Goal: Communication & Community: Ask a question

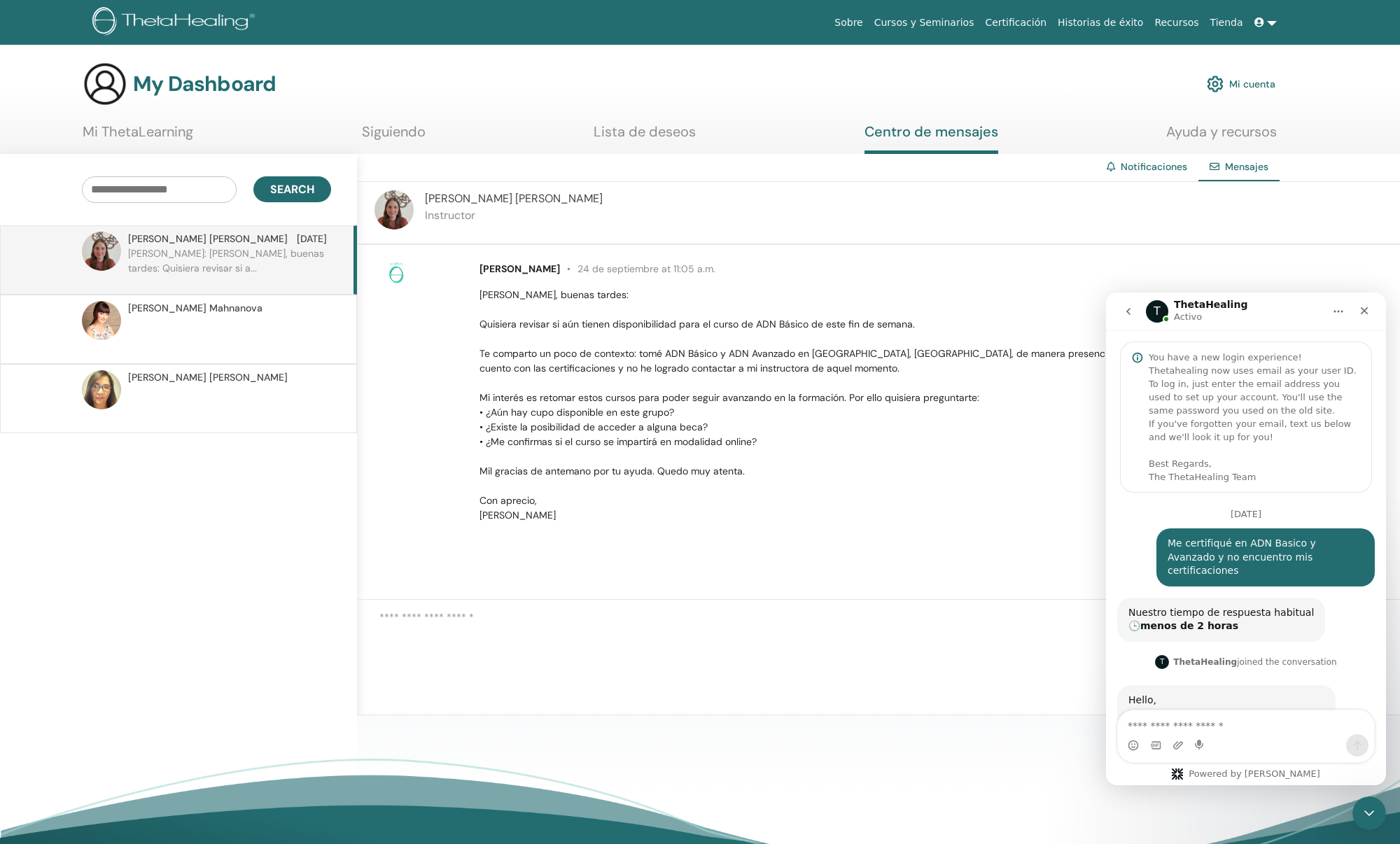
scroll to position [2, 0]
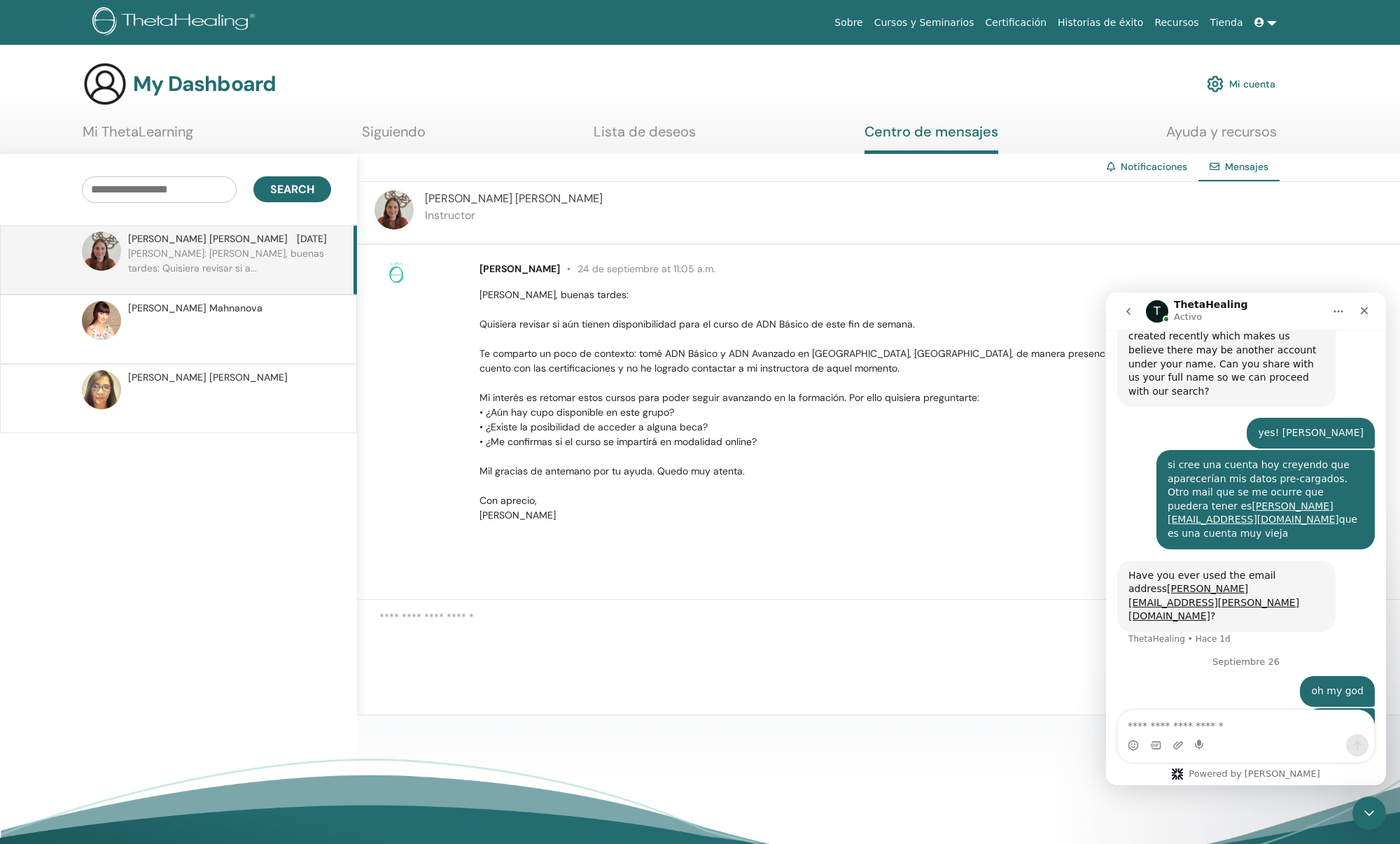
click at [1259, 22] on icon at bounding box center [1259, 22] width 10 height 10
click at [1357, 308] on div "Cerrar" at bounding box center [1365, 310] width 25 height 25
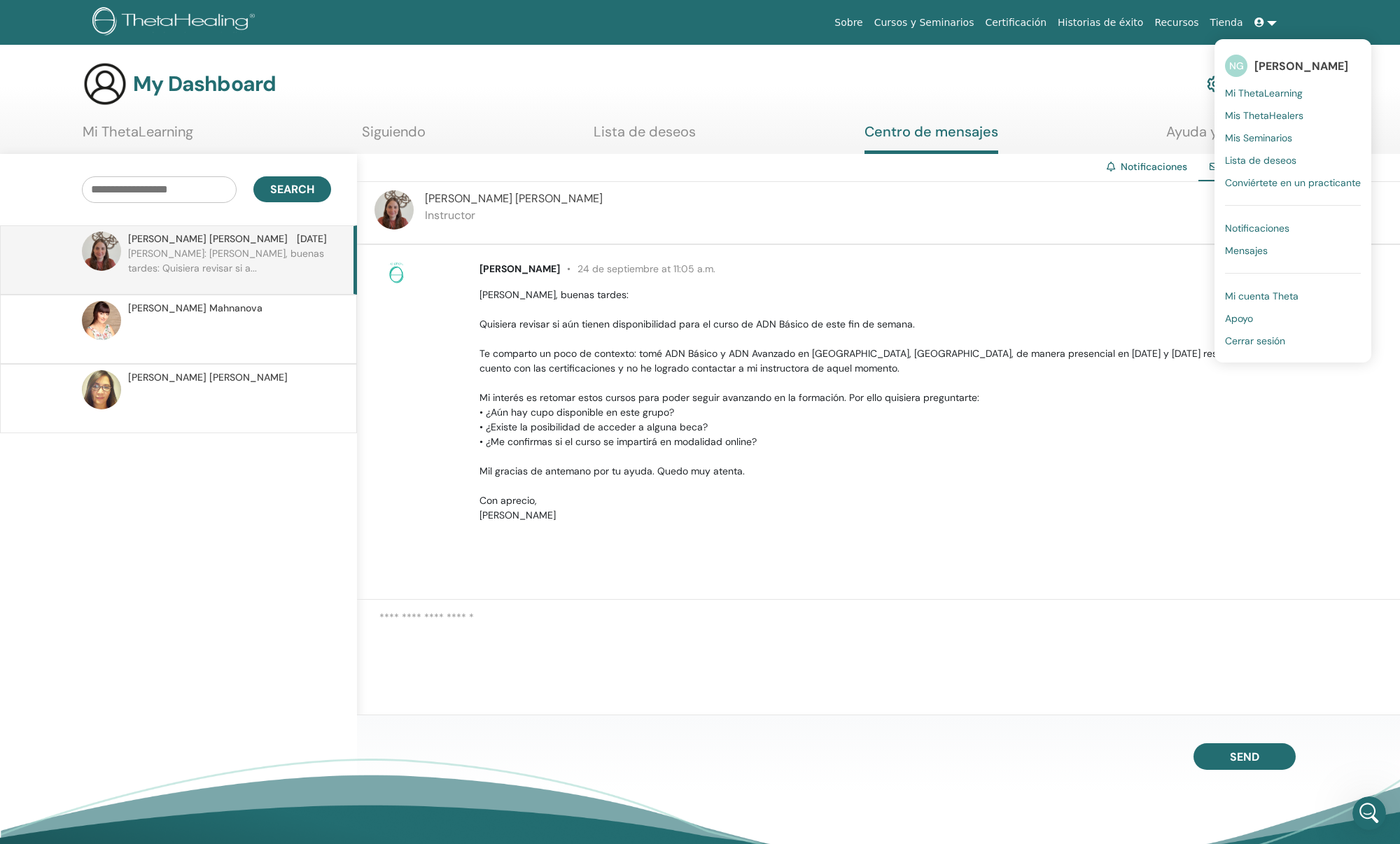
scroll to position [922, 0]
click at [1248, 339] on span "Cerrar sesión" at bounding box center [1255, 341] width 60 height 13
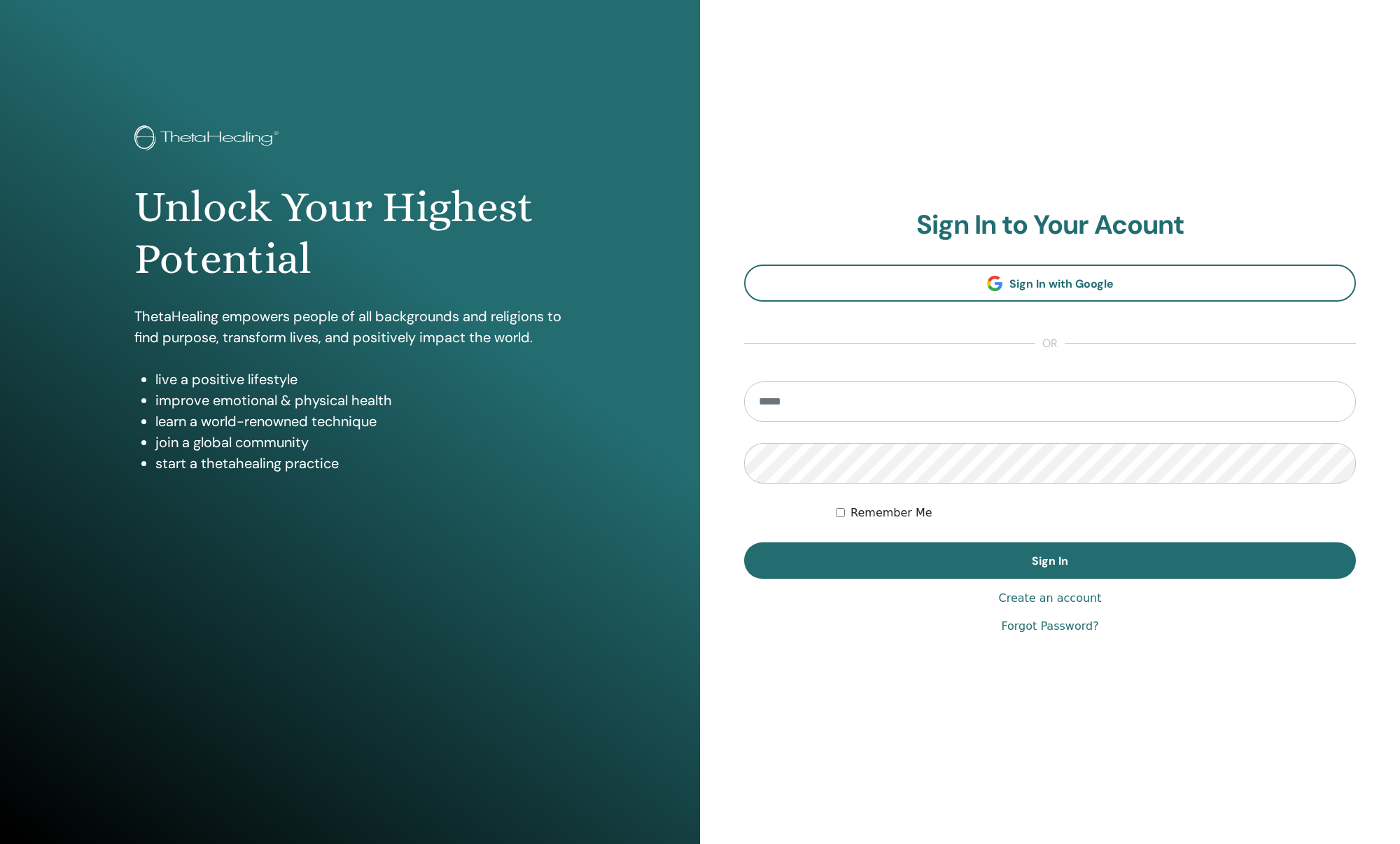
click at [1045, 630] on link "Forgot Password?" at bounding box center [1050, 626] width 97 height 17
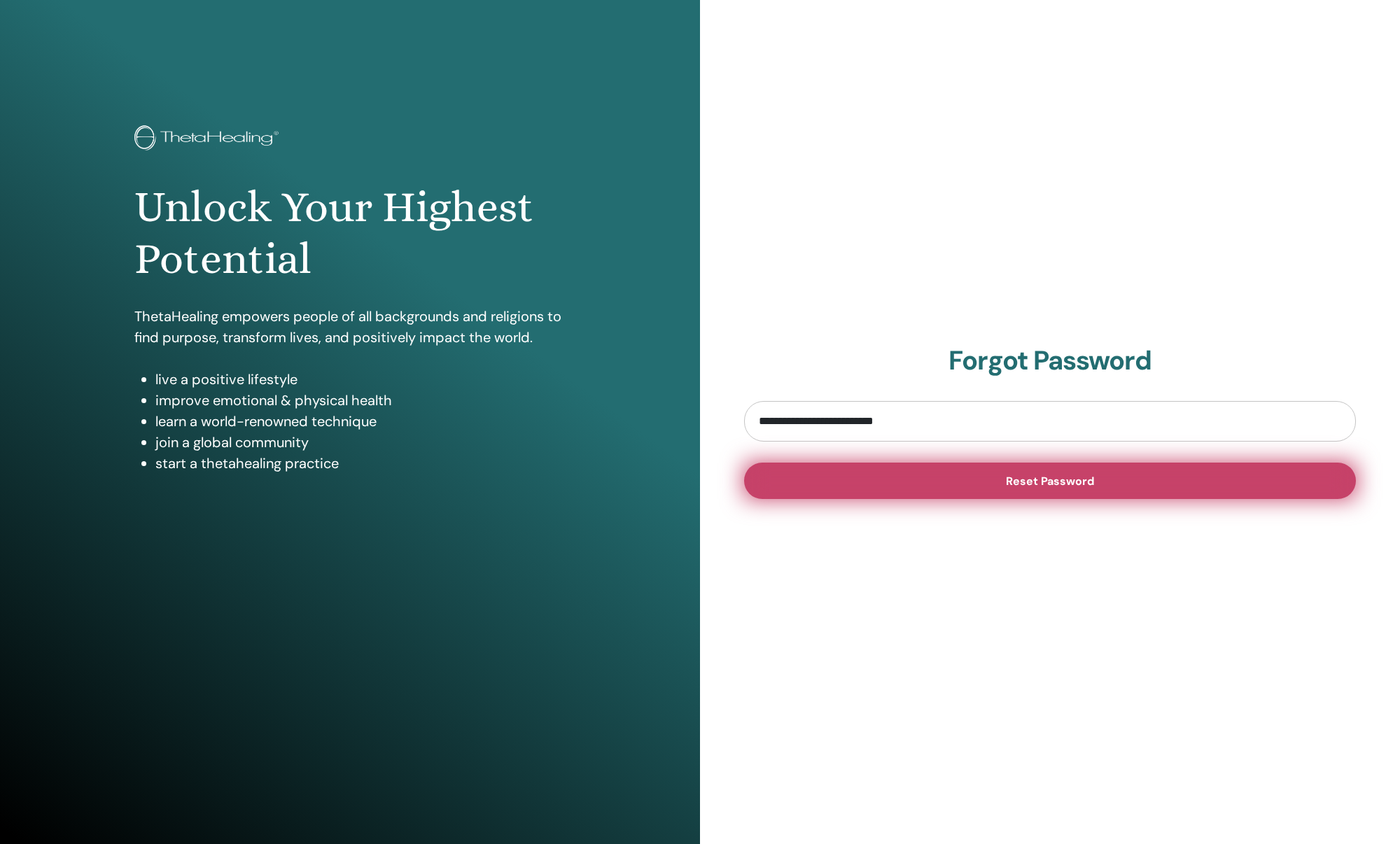
type input "**********"
click at [744, 463] on button "Reset Password" at bounding box center [1050, 481] width 612 height 37
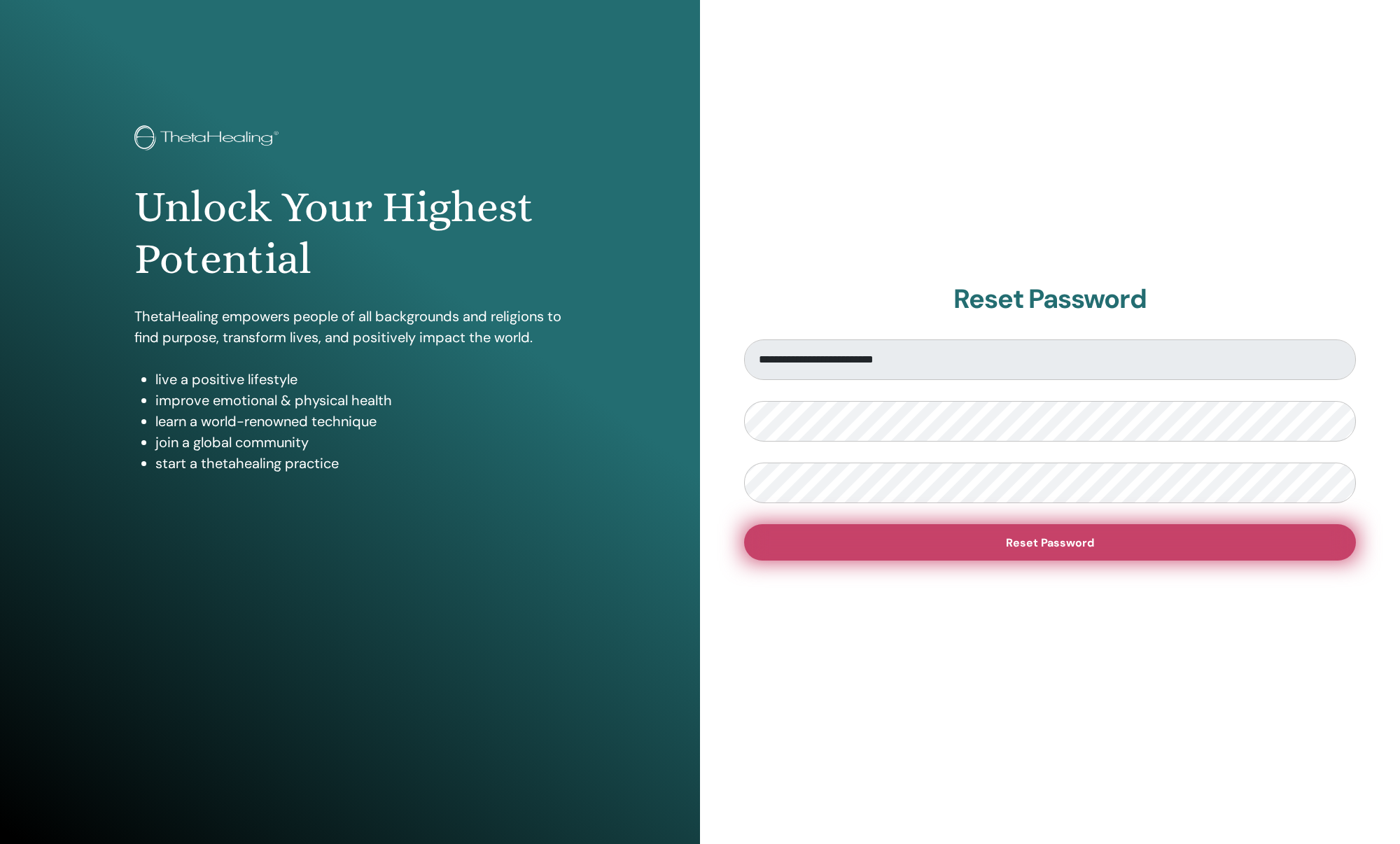
click at [946, 530] on button "Reset Password" at bounding box center [1050, 542] width 612 height 37
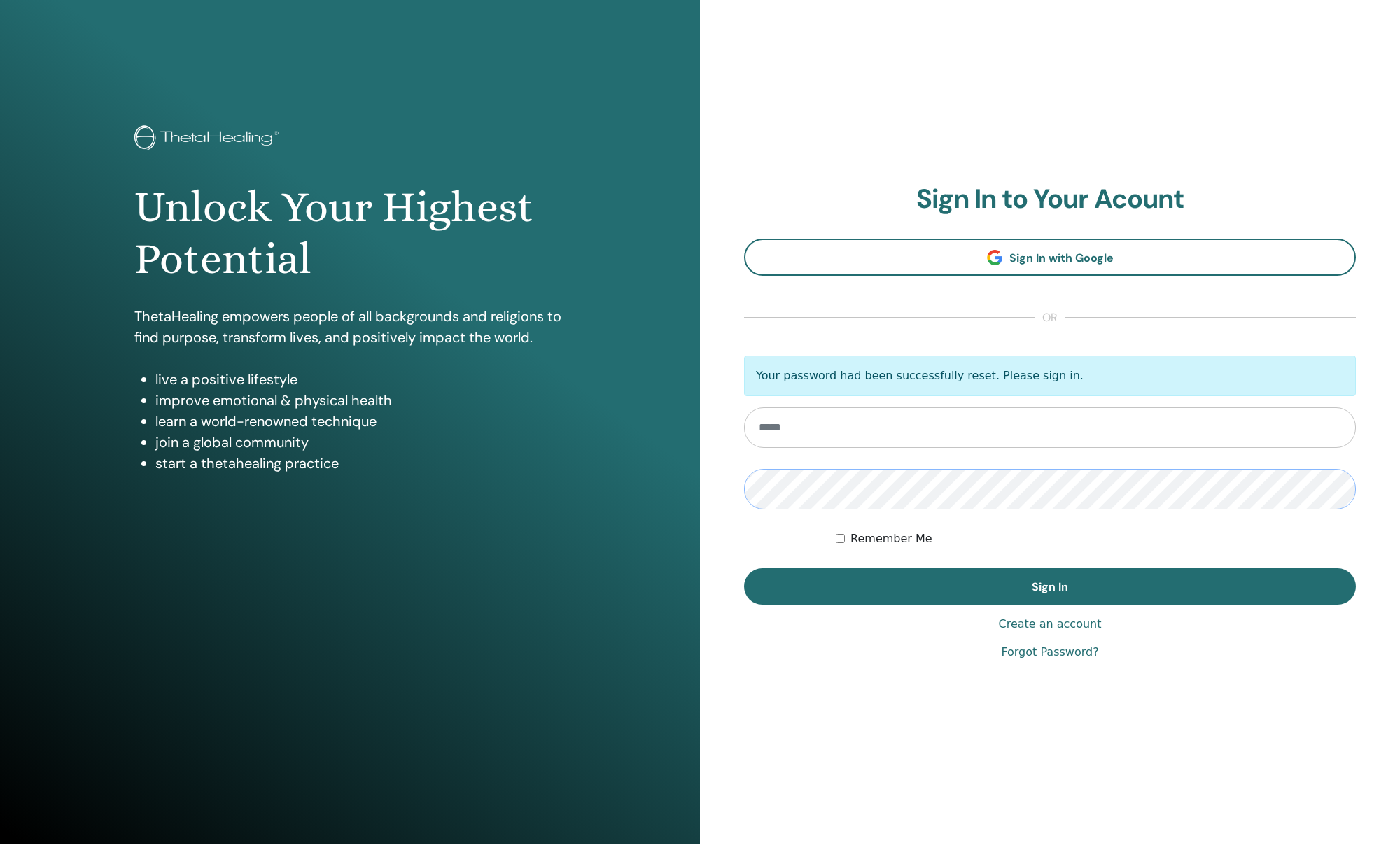
type input "**********"
click at [1161, 540] on div "Remember Me" at bounding box center [1097, 538] width 521 height 17
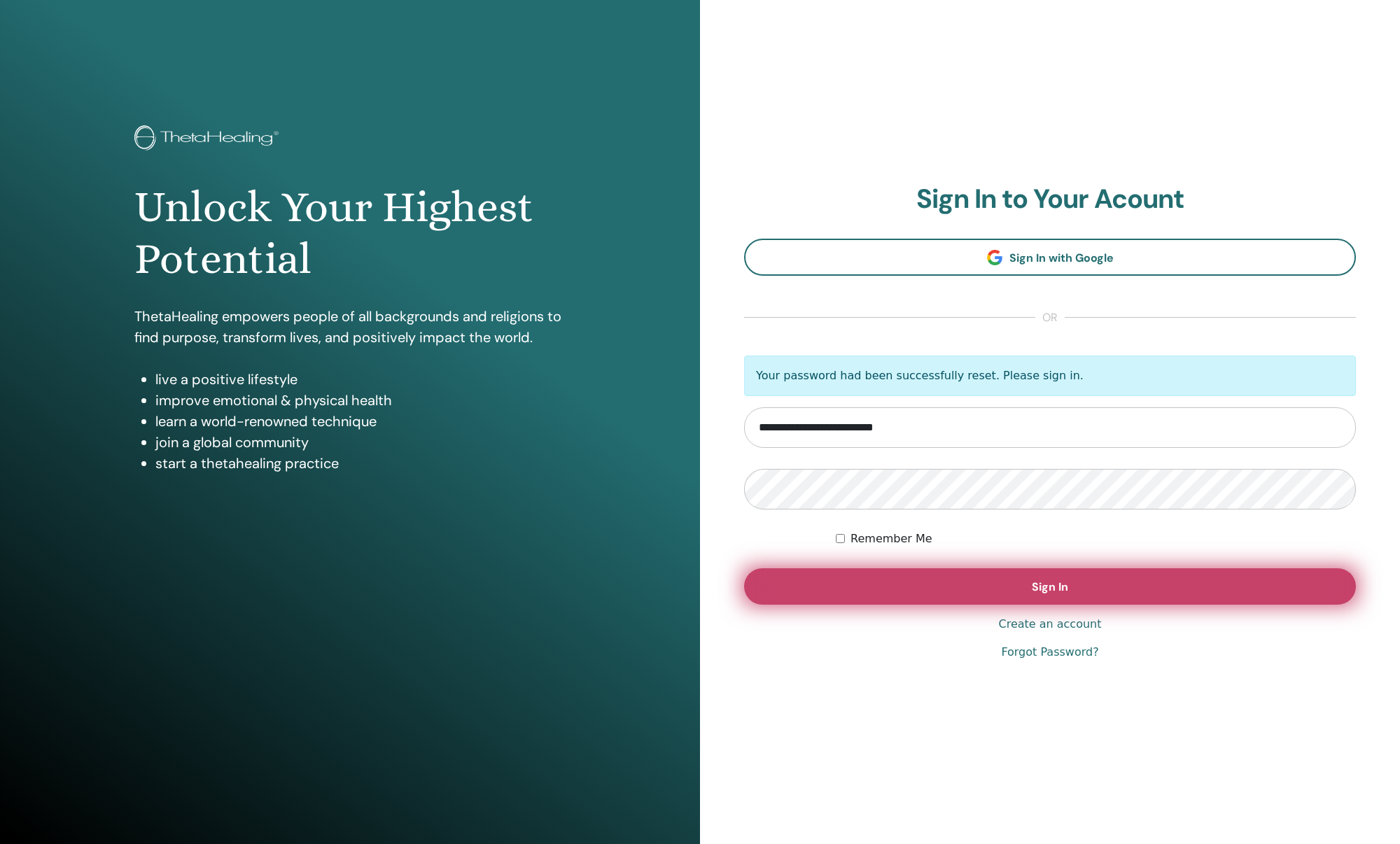
click at [1046, 585] on span "Sign In" at bounding box center [1050, 587] width 37 height 14
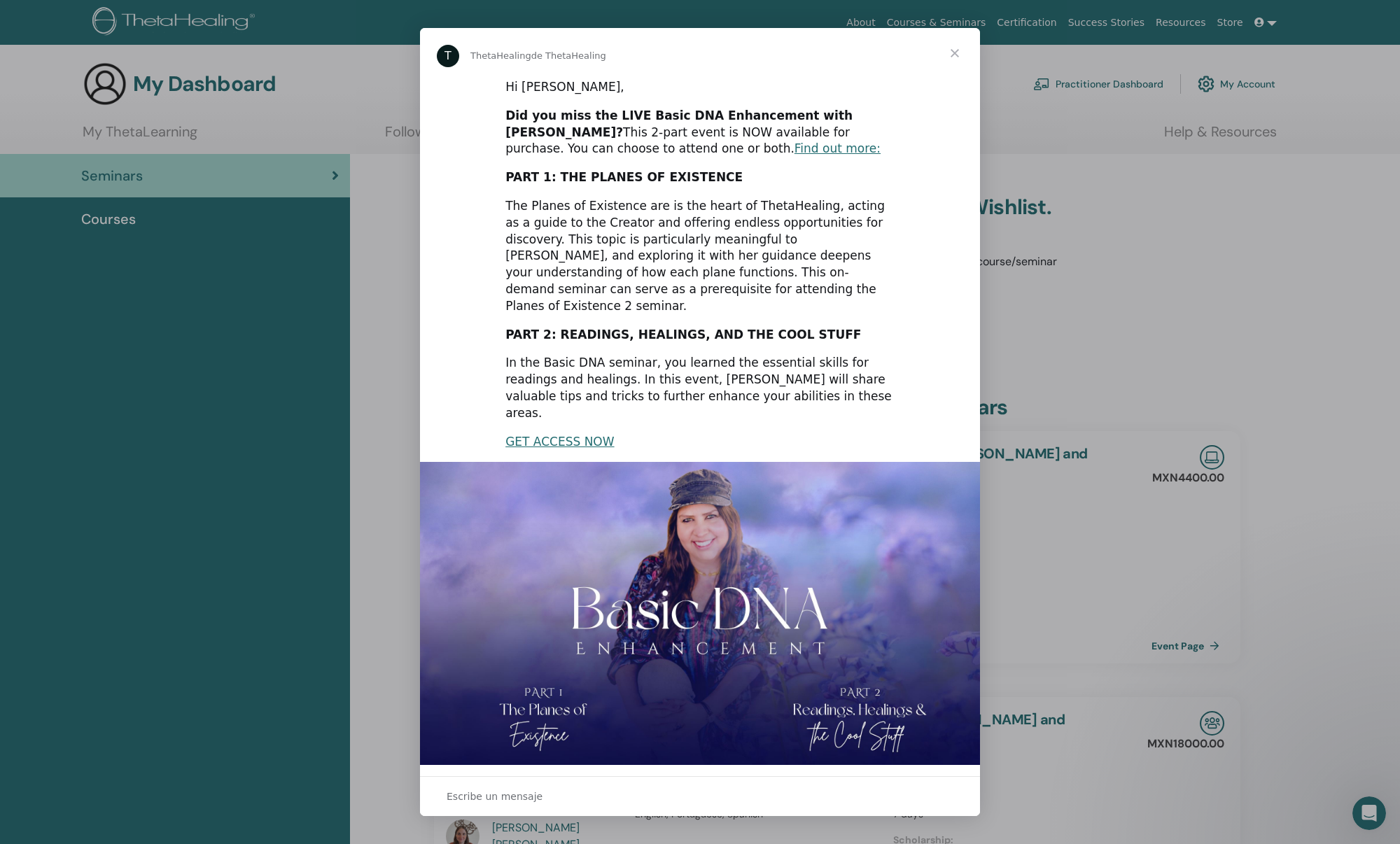
click at [953, 56] on span "Cerrar" at bounding box center [955, 53] width 50 height 50
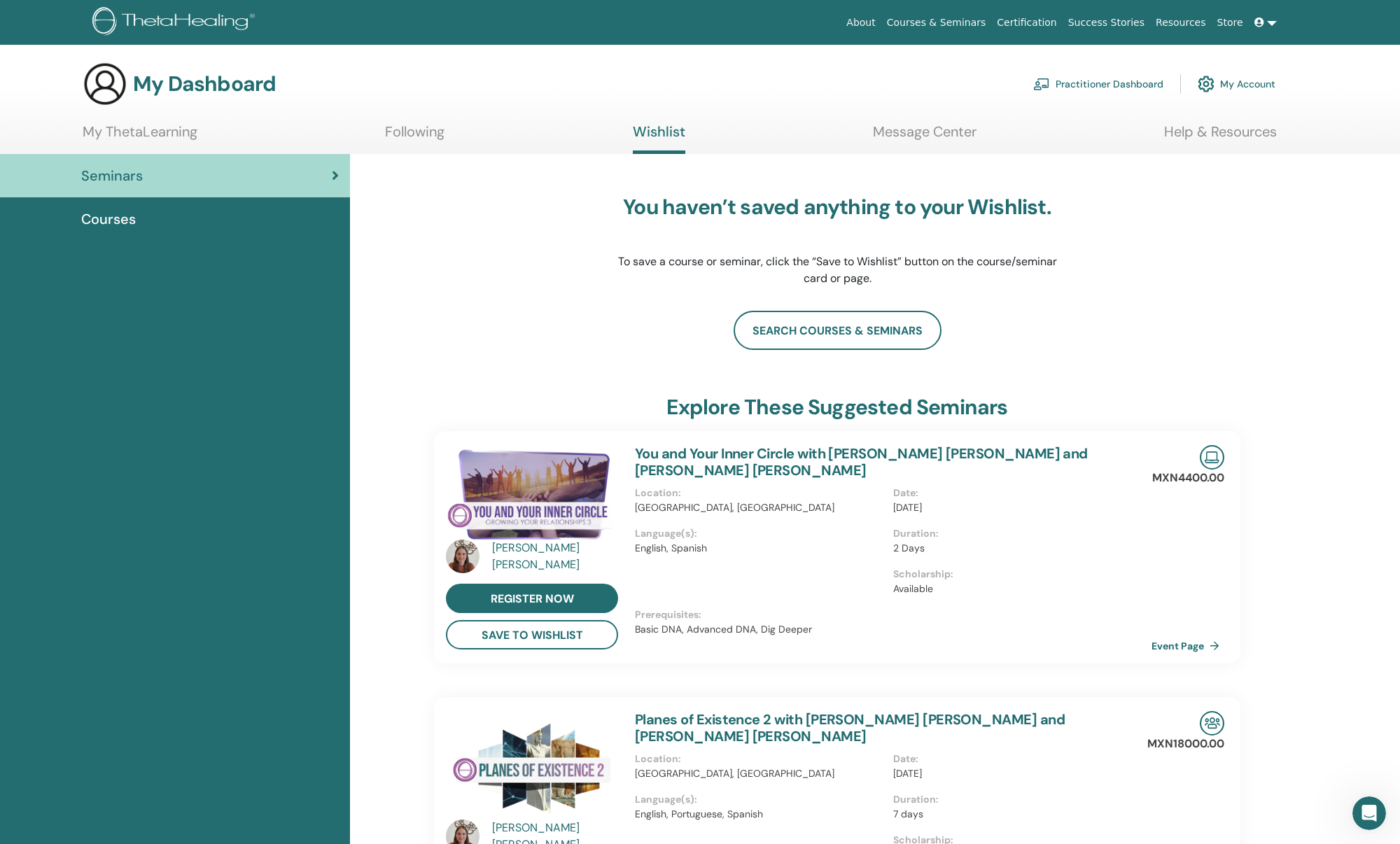
click at [132, 125] on link "My ThetaLearning" at bounding box center [140, 136] width 115 height 27
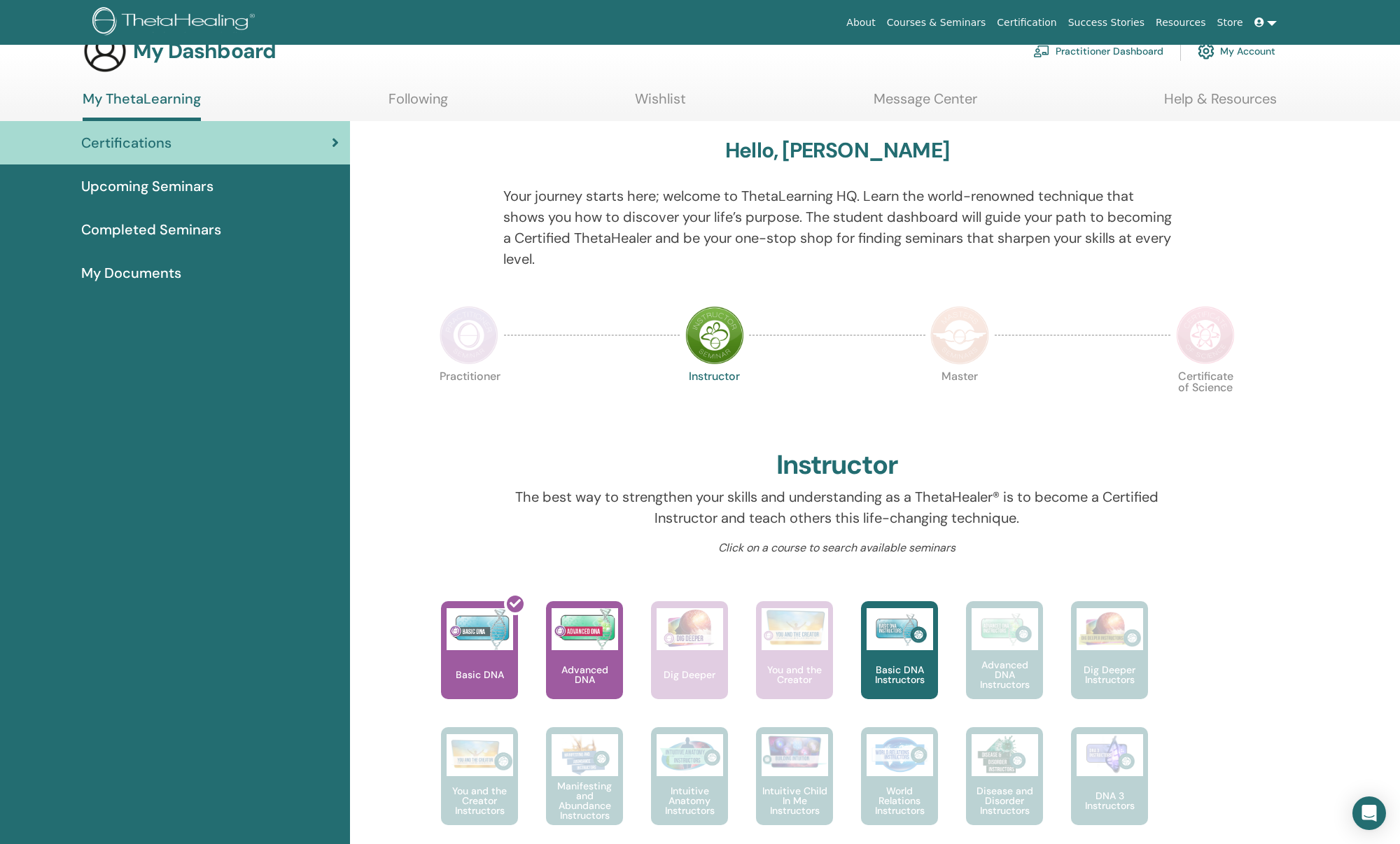
scroll to position [37, 0]
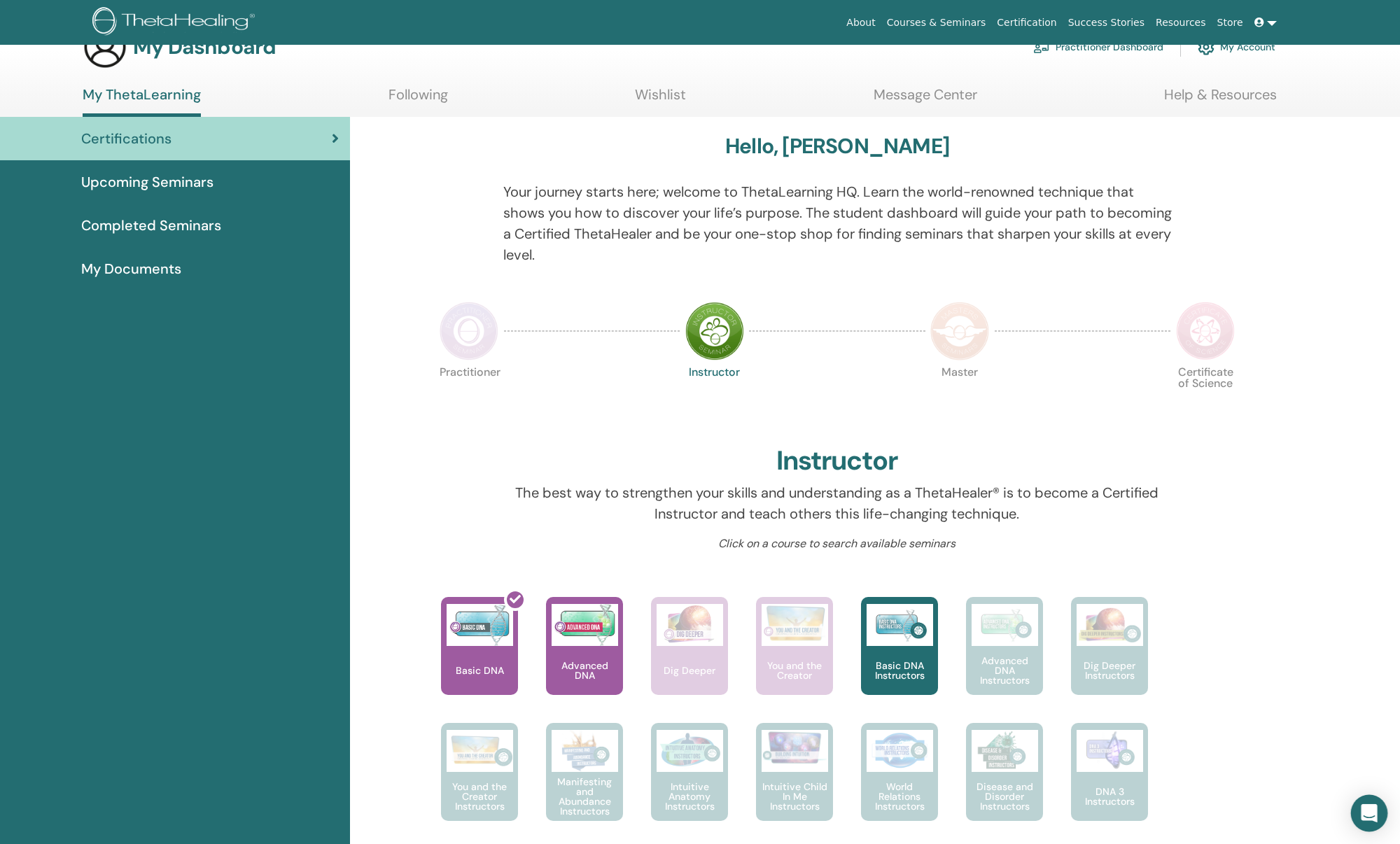
click at [1368, 809] on icon "Open Intercom Messenger" at bounding box center [1369, 813] width 16 height 18
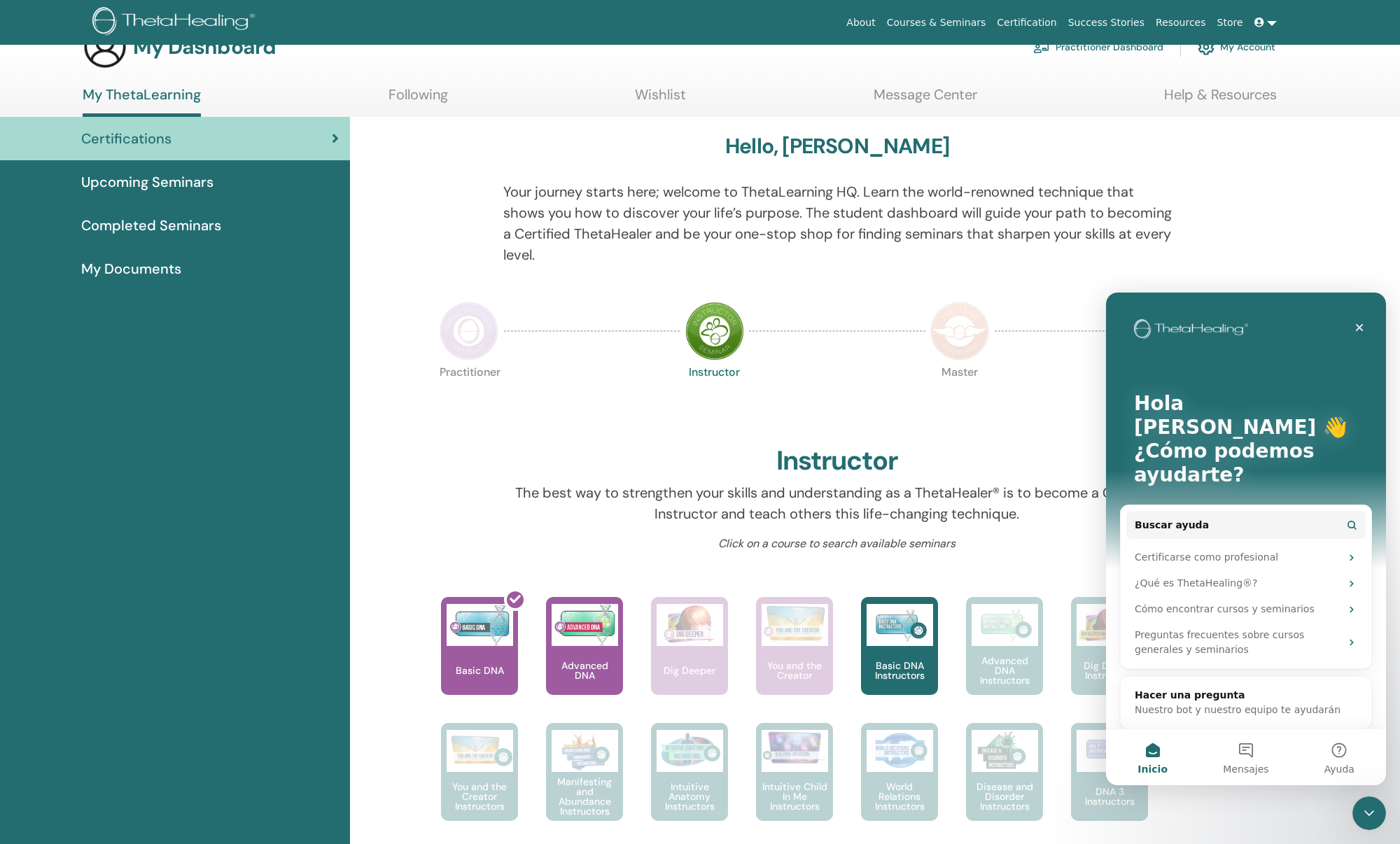
scroll to position [0, 0]
click at [1245, 747] on button "Mensajes" at bounding box center [1246, 757] width 93 height 56
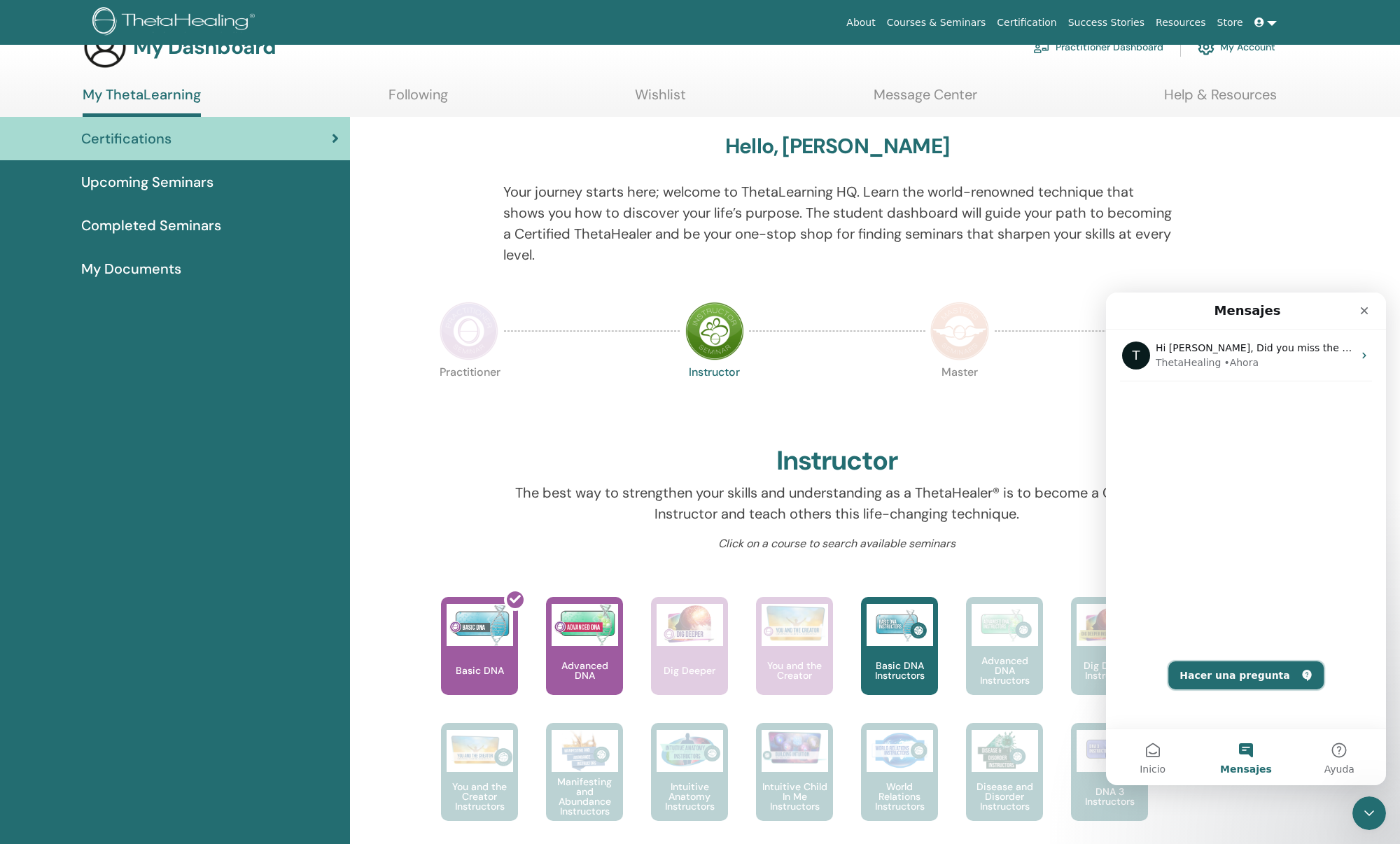
click at [1238, 678] on button "Hacer una pregunta" at bounding box center [1246, 674] width 155 height 28
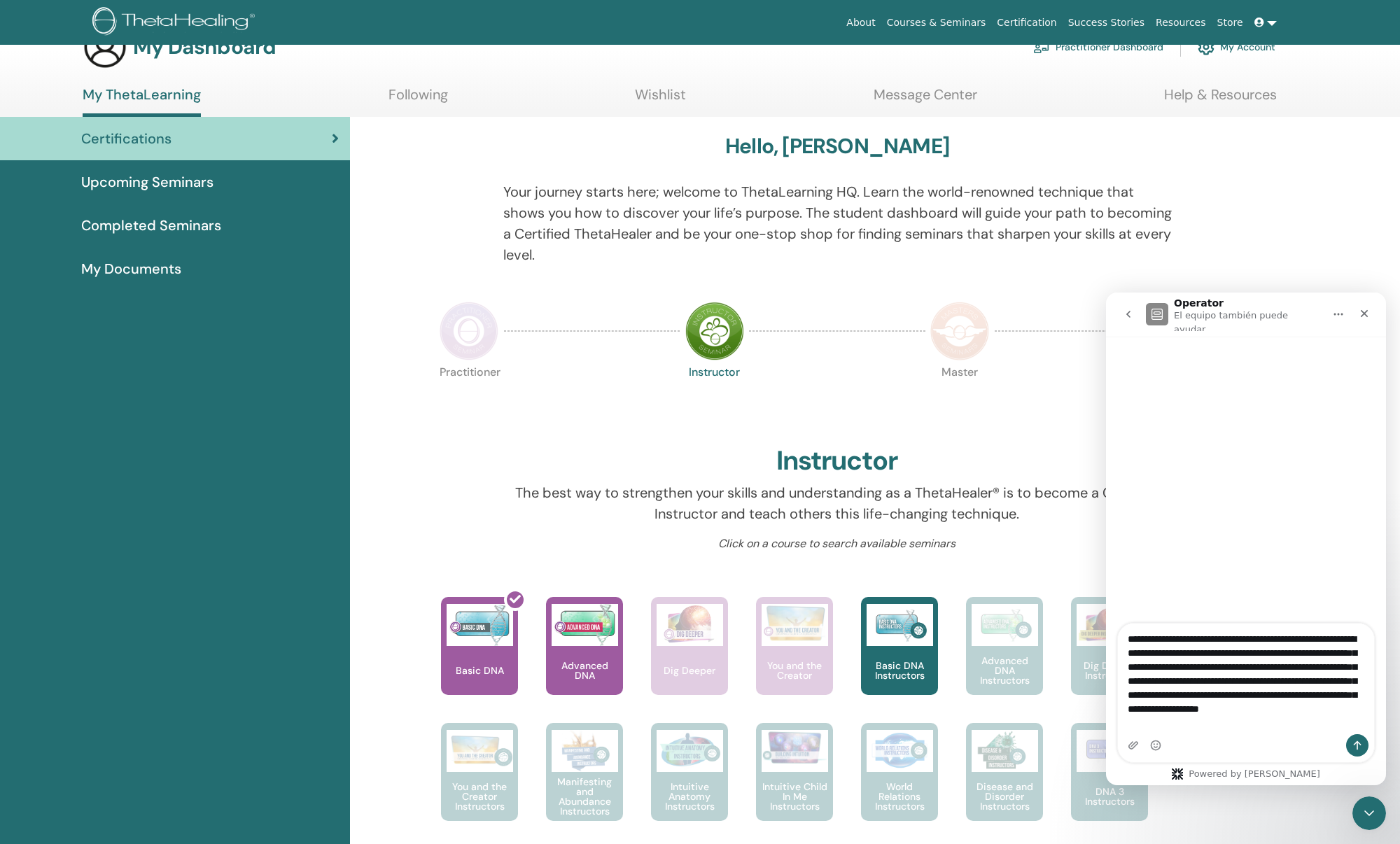
scroll to position [8, 0]
type textarea "**********"
click at [1357, 742] on icon "Enviar un mensaje…" at bounding box center [1358, 745] width 8 height 9
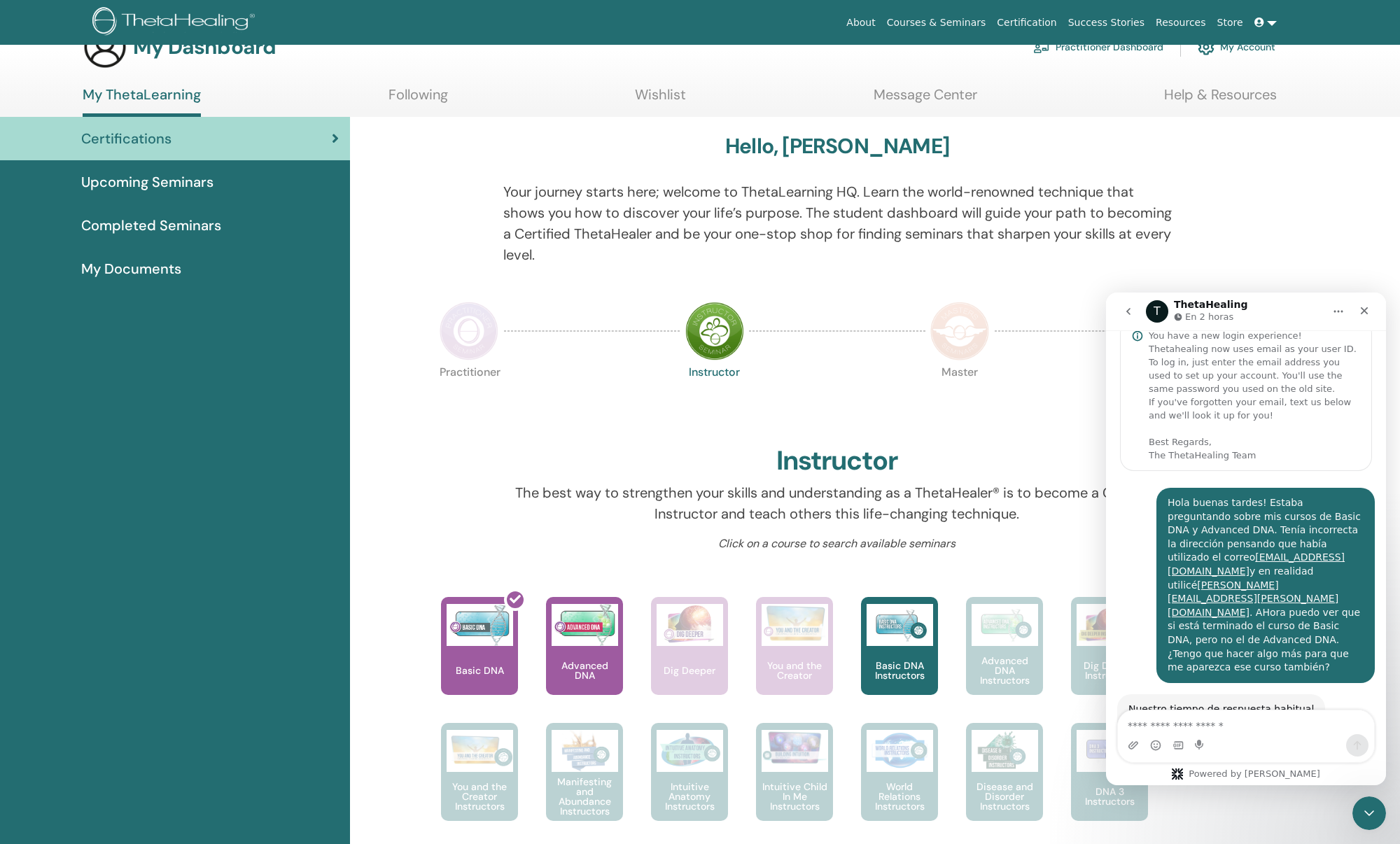
scroll to position [91, 0]
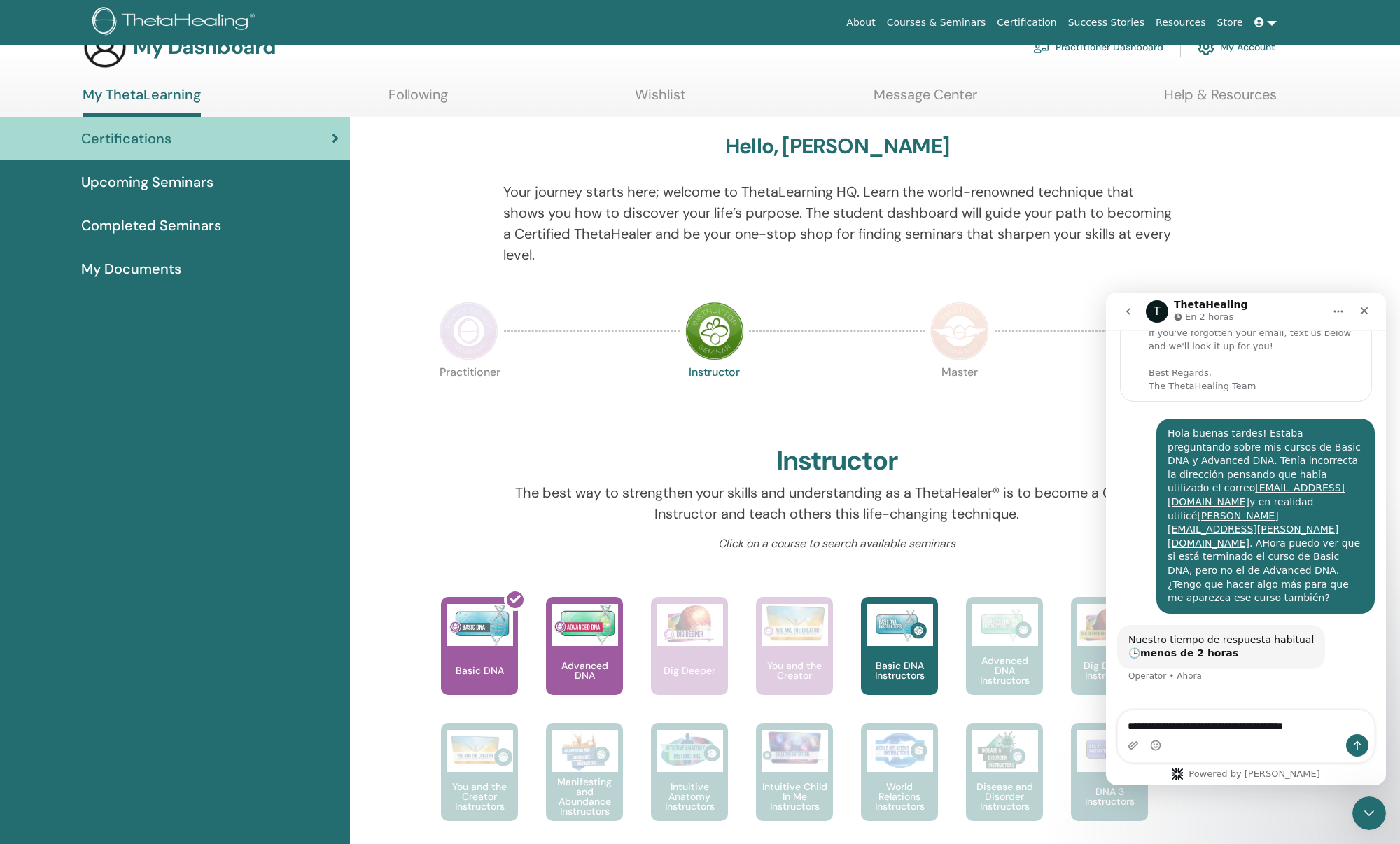
type textarea "**********"
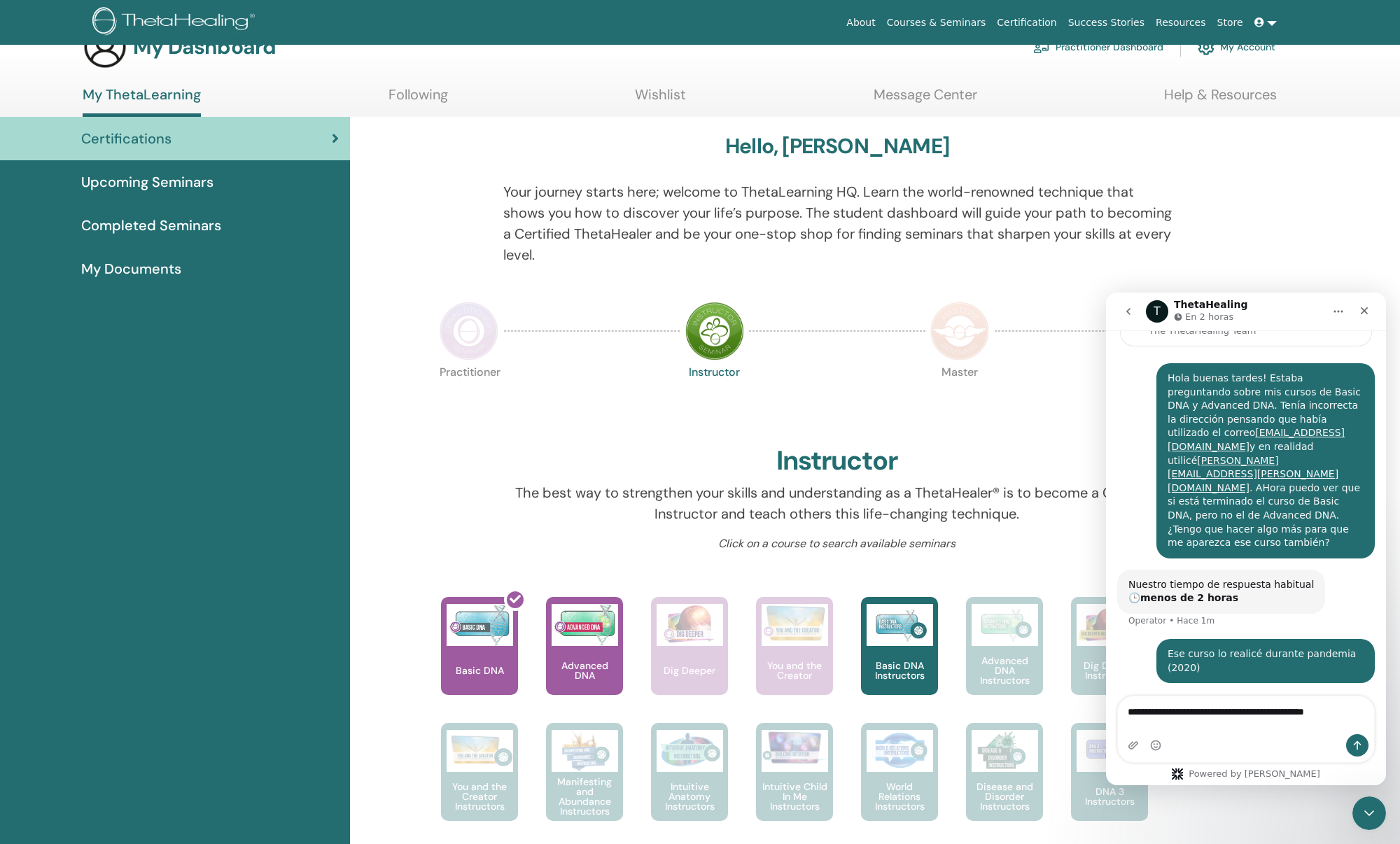
scroll to position [161, 0]
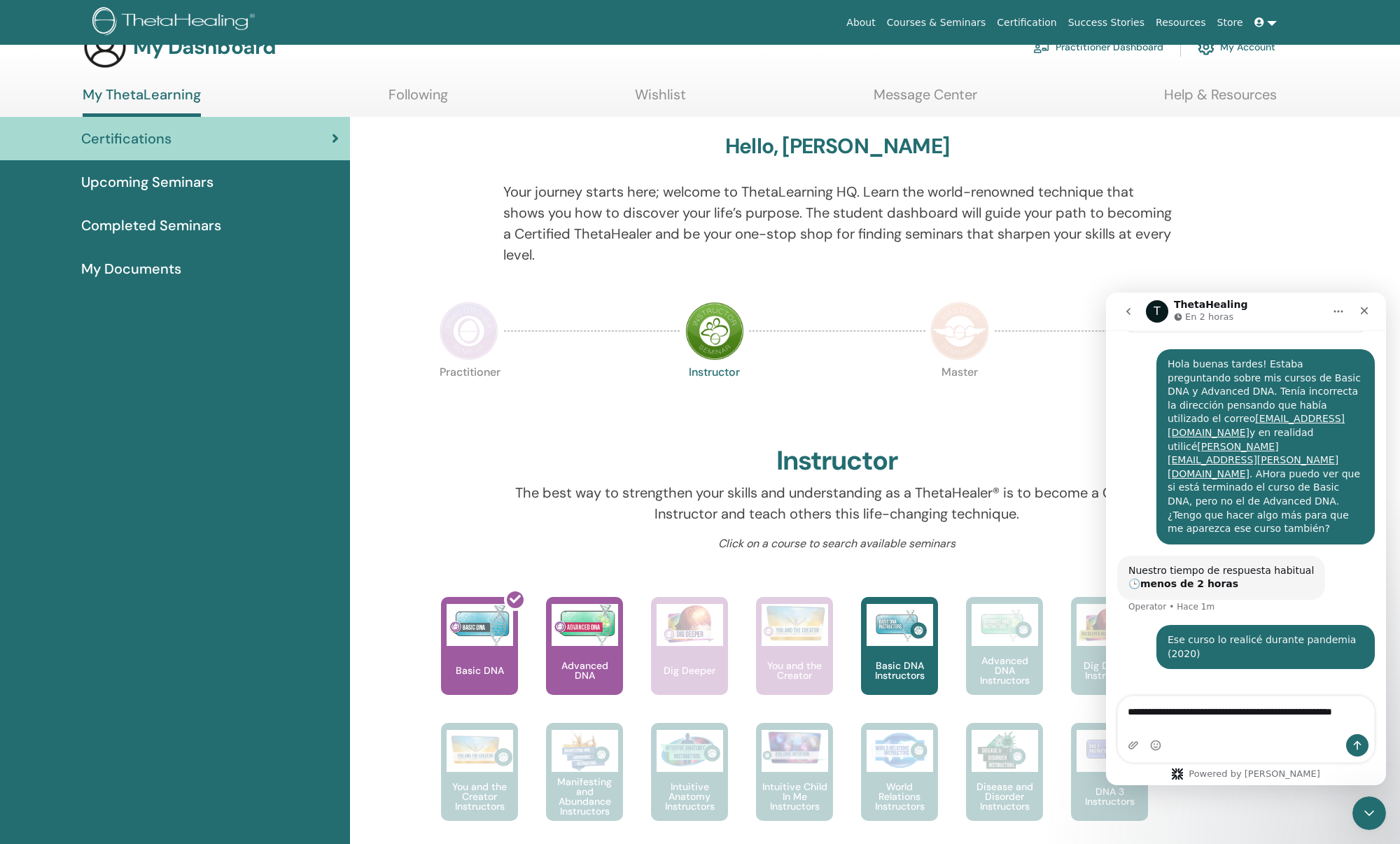
type textarea "**********"
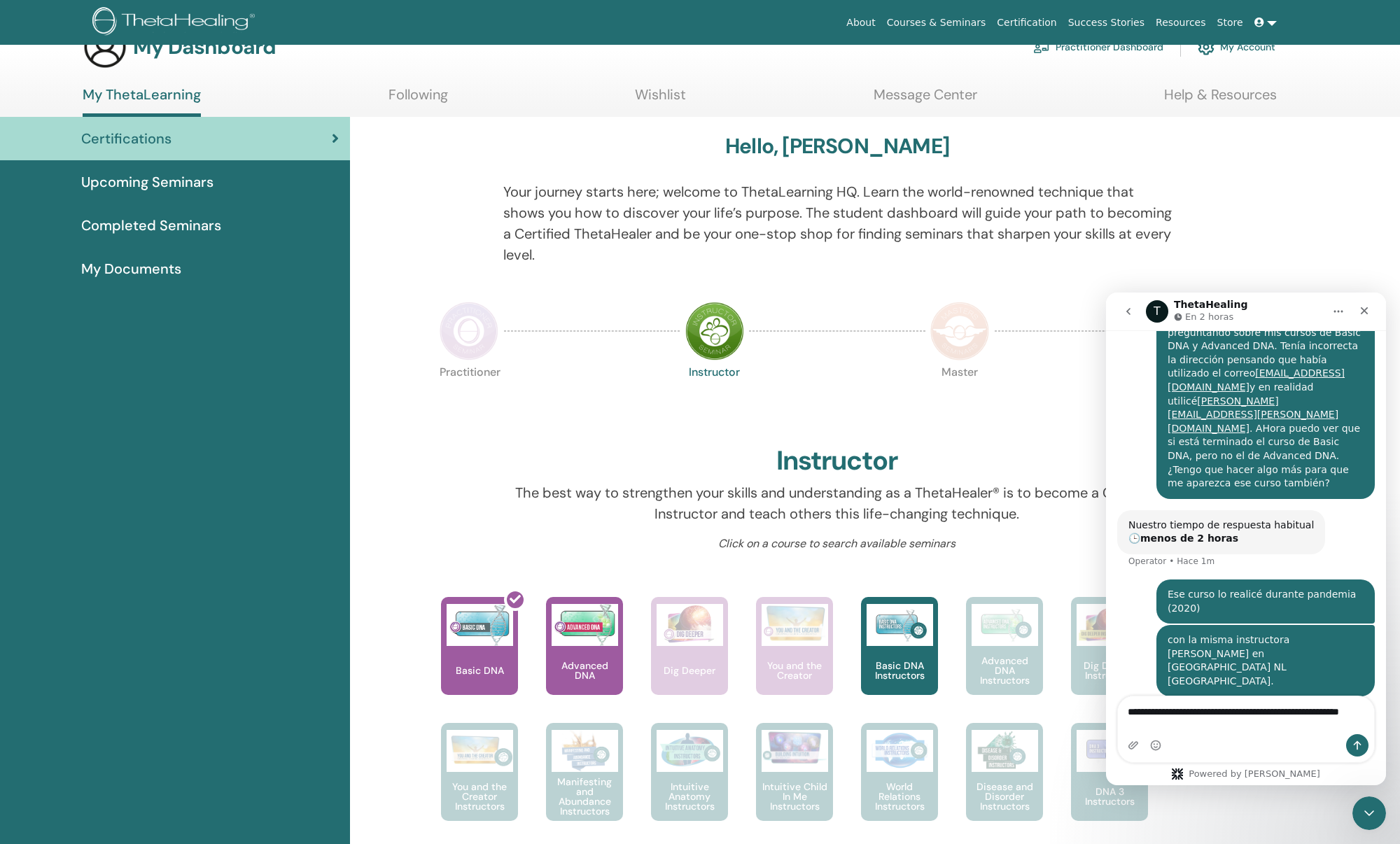
type textarea "**********"
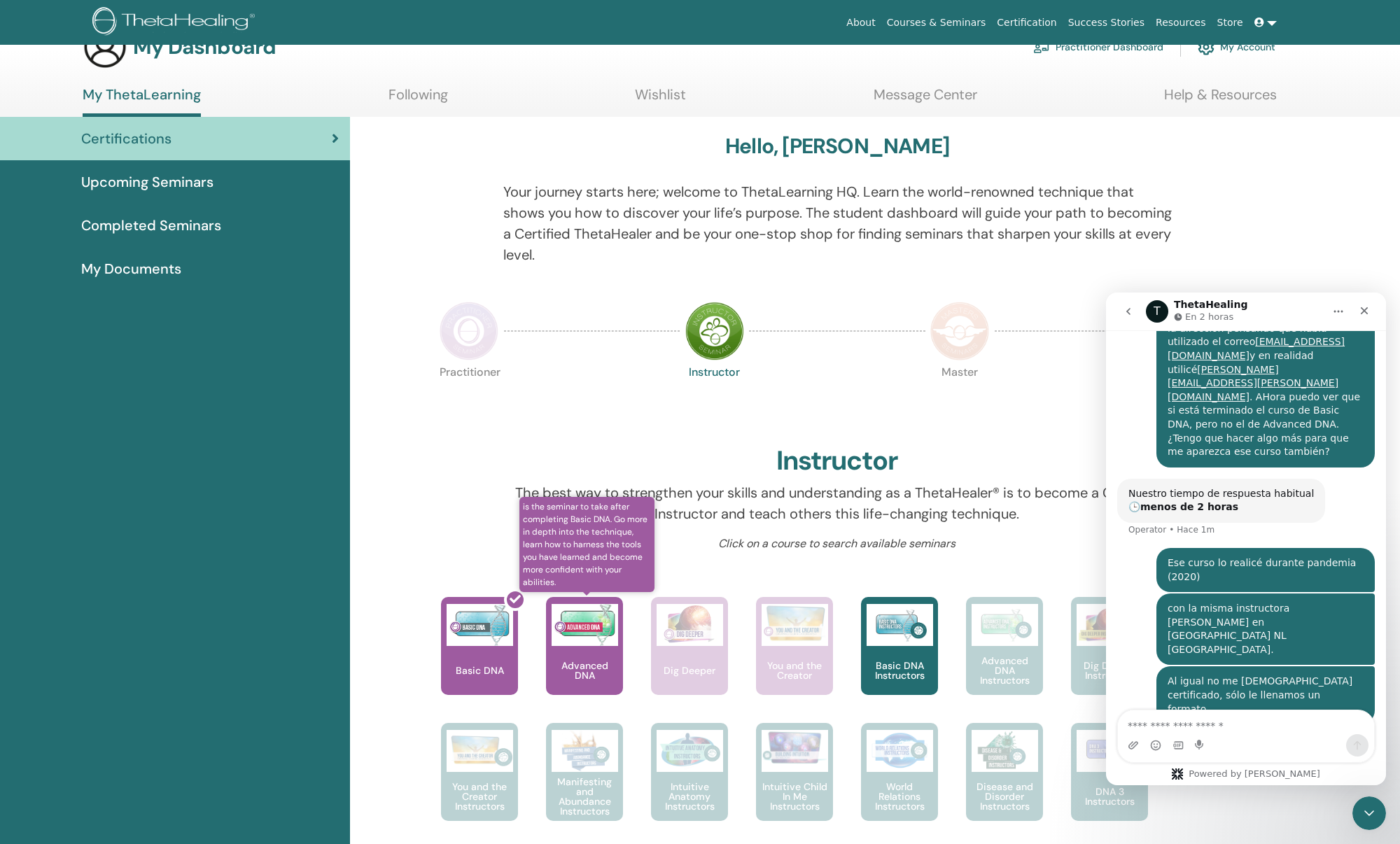
click at [604, 645] on img at bounding box center [585, 624] width 66 height 42
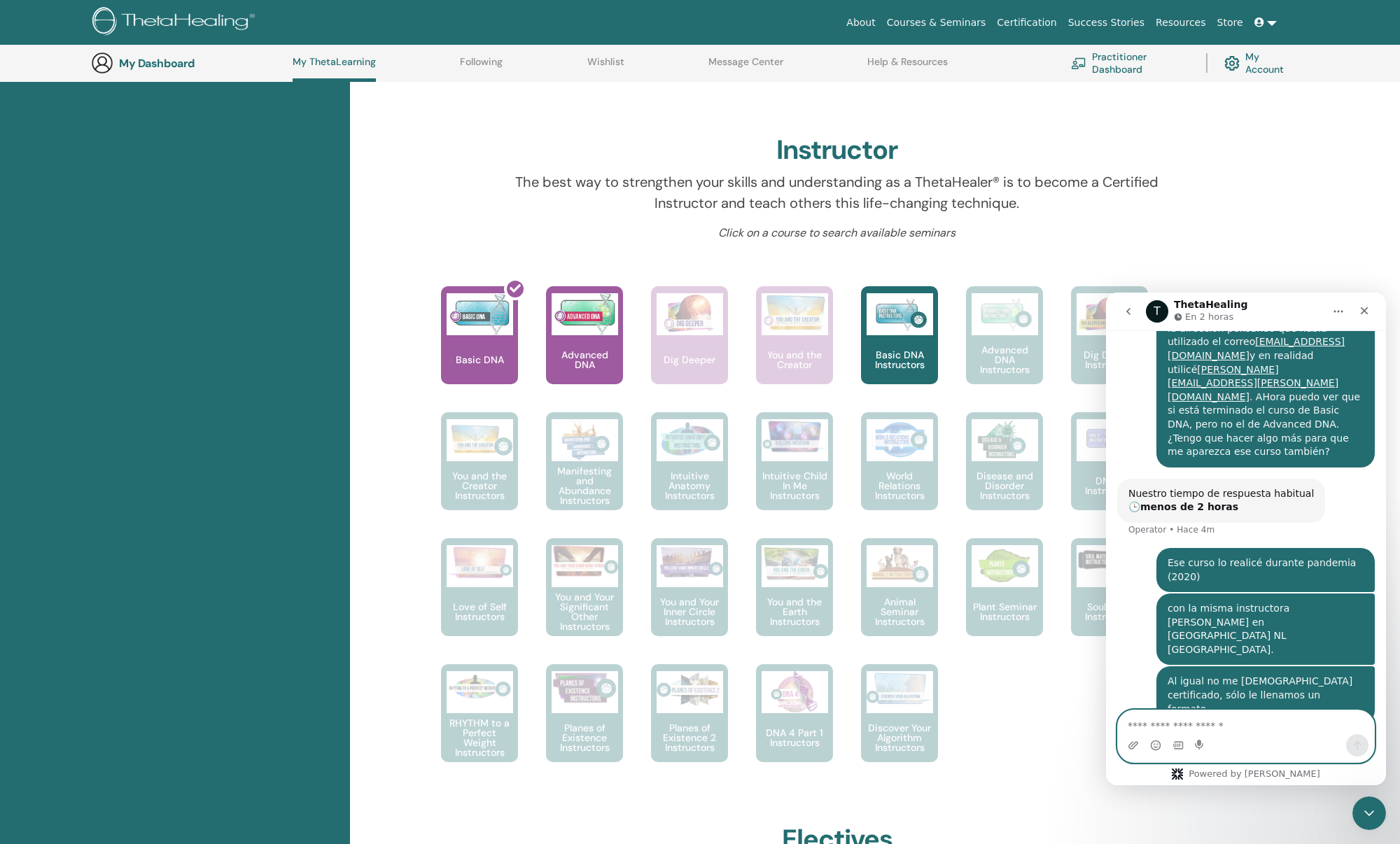
scroll to position [386, 0]
click at [478, 304] on div at bounding box center [488, 340] width 77 height 126
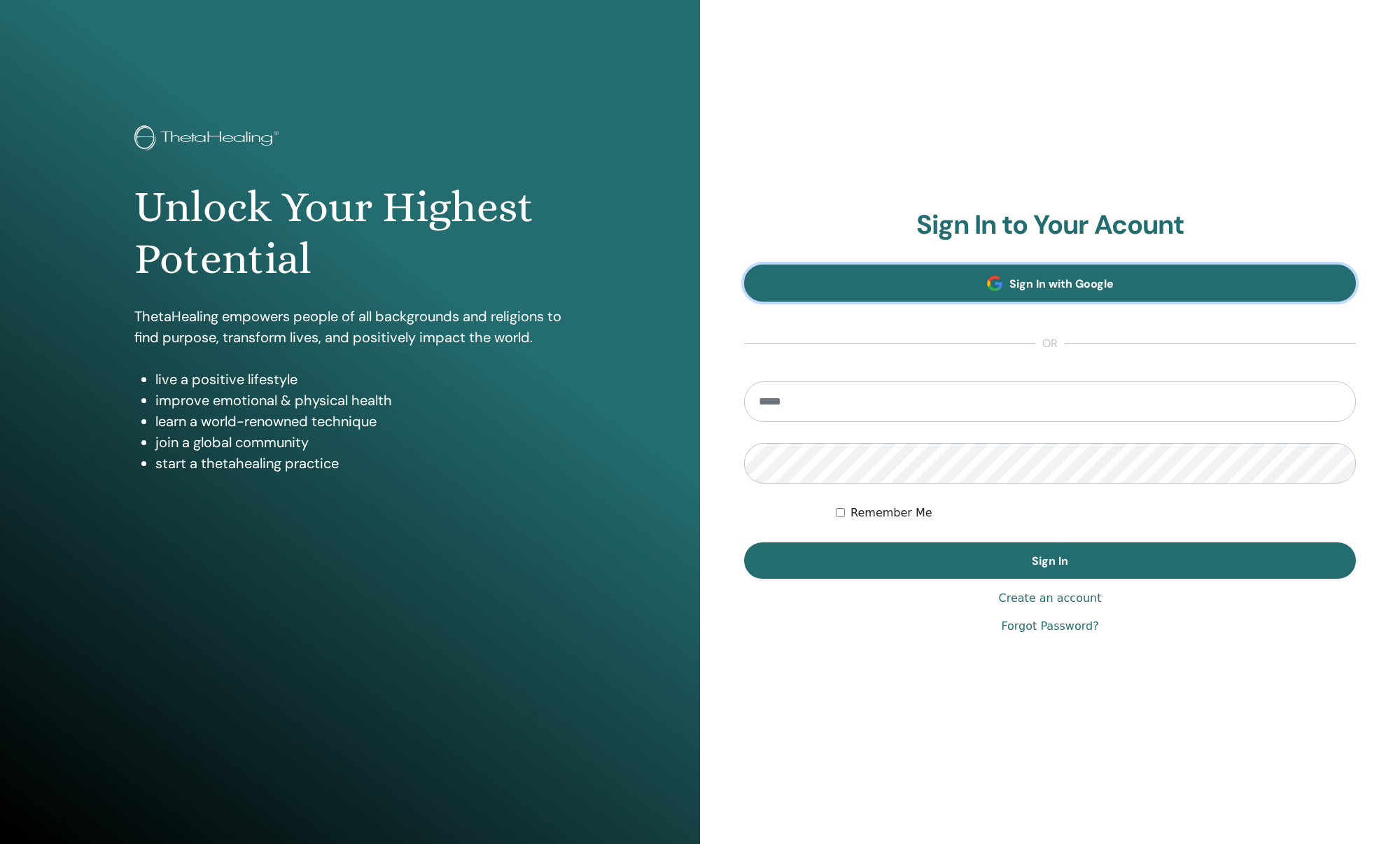
click at [906, 288] on link "Sign In with Google" at bounding box center [1050, 283] width 612 height 37
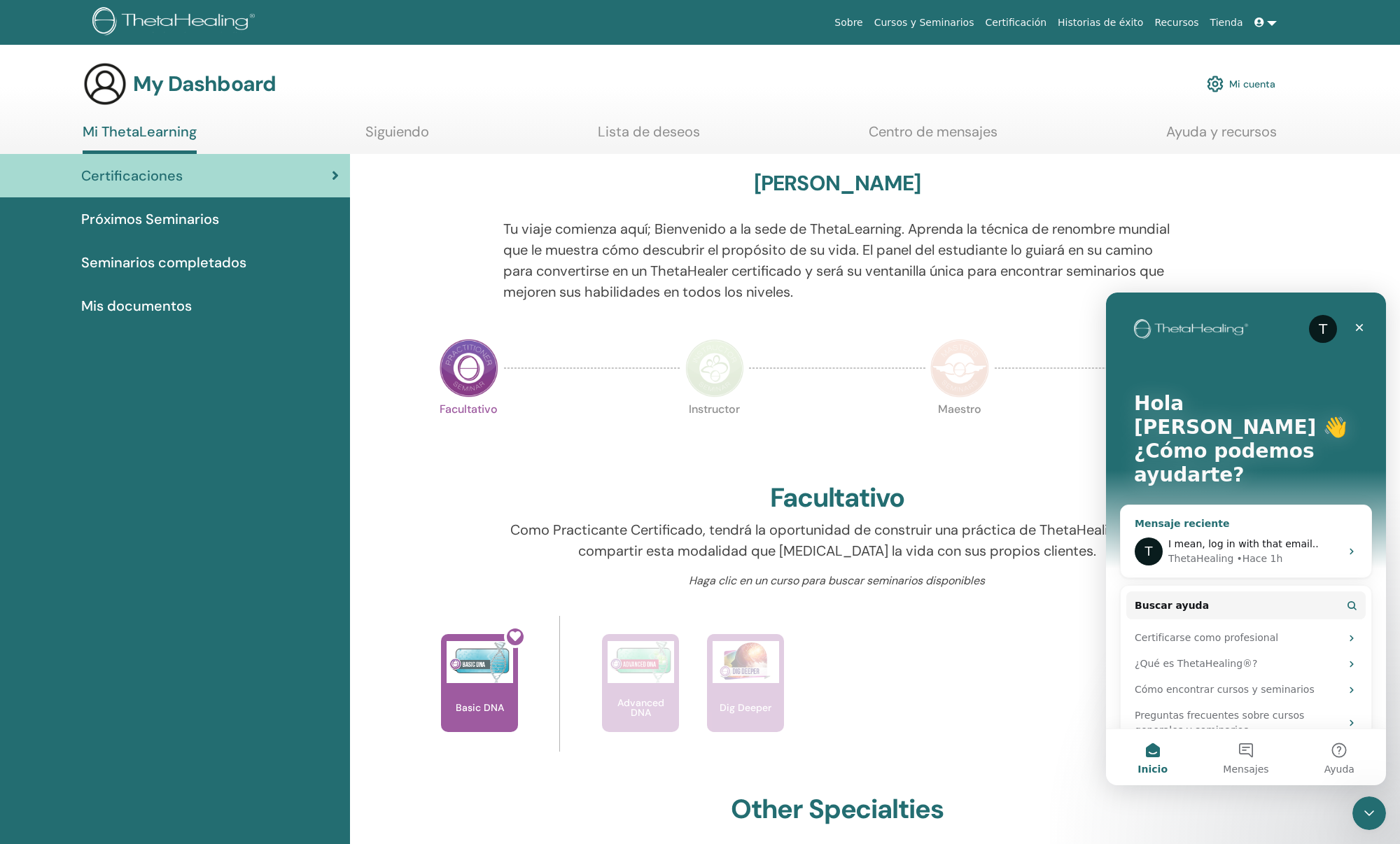
click at [1221, 538] on span "I mean, log in with that email.." at bounding box center [1244, 544] width 151 height 11
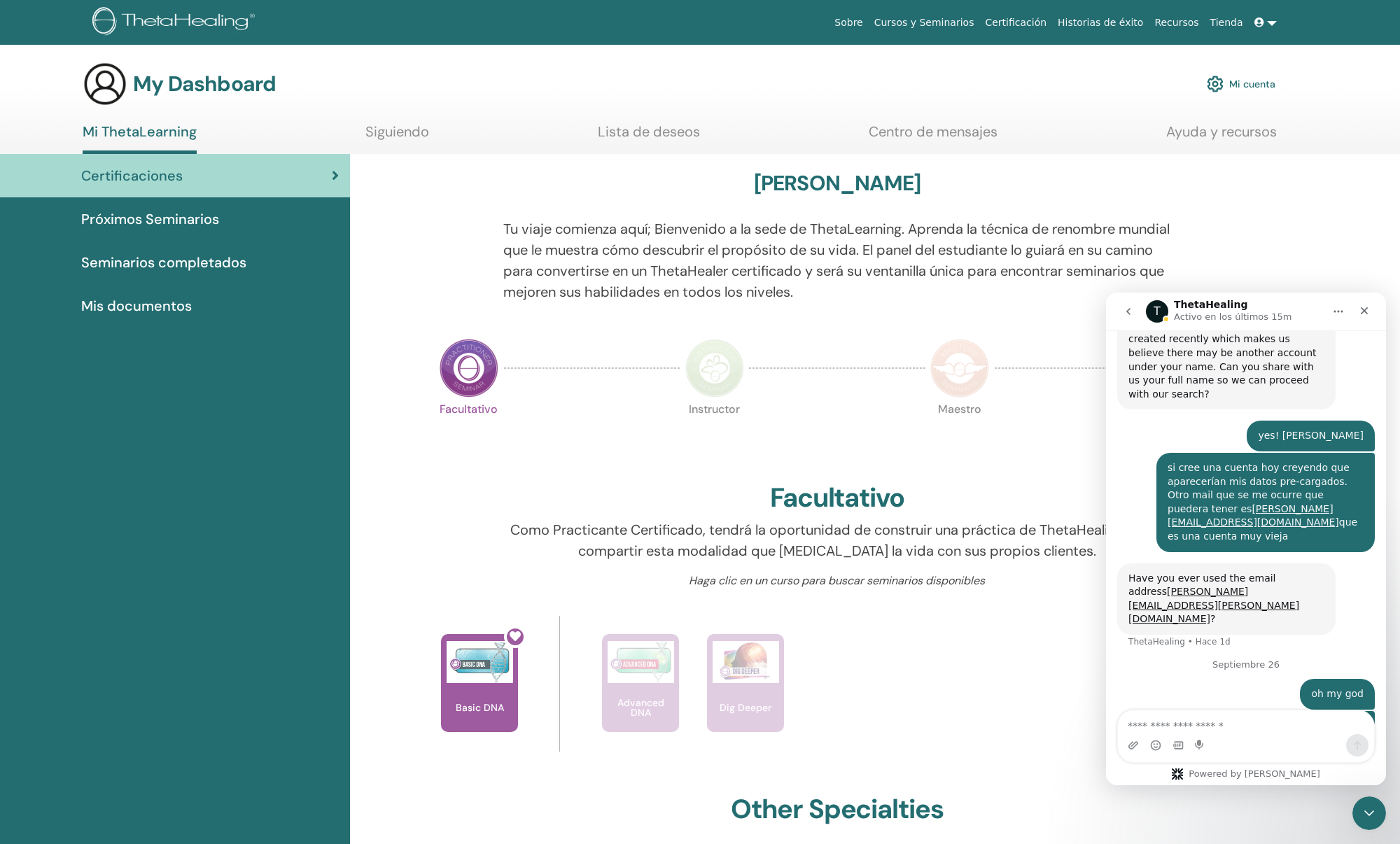
scroll to position [922, 0]
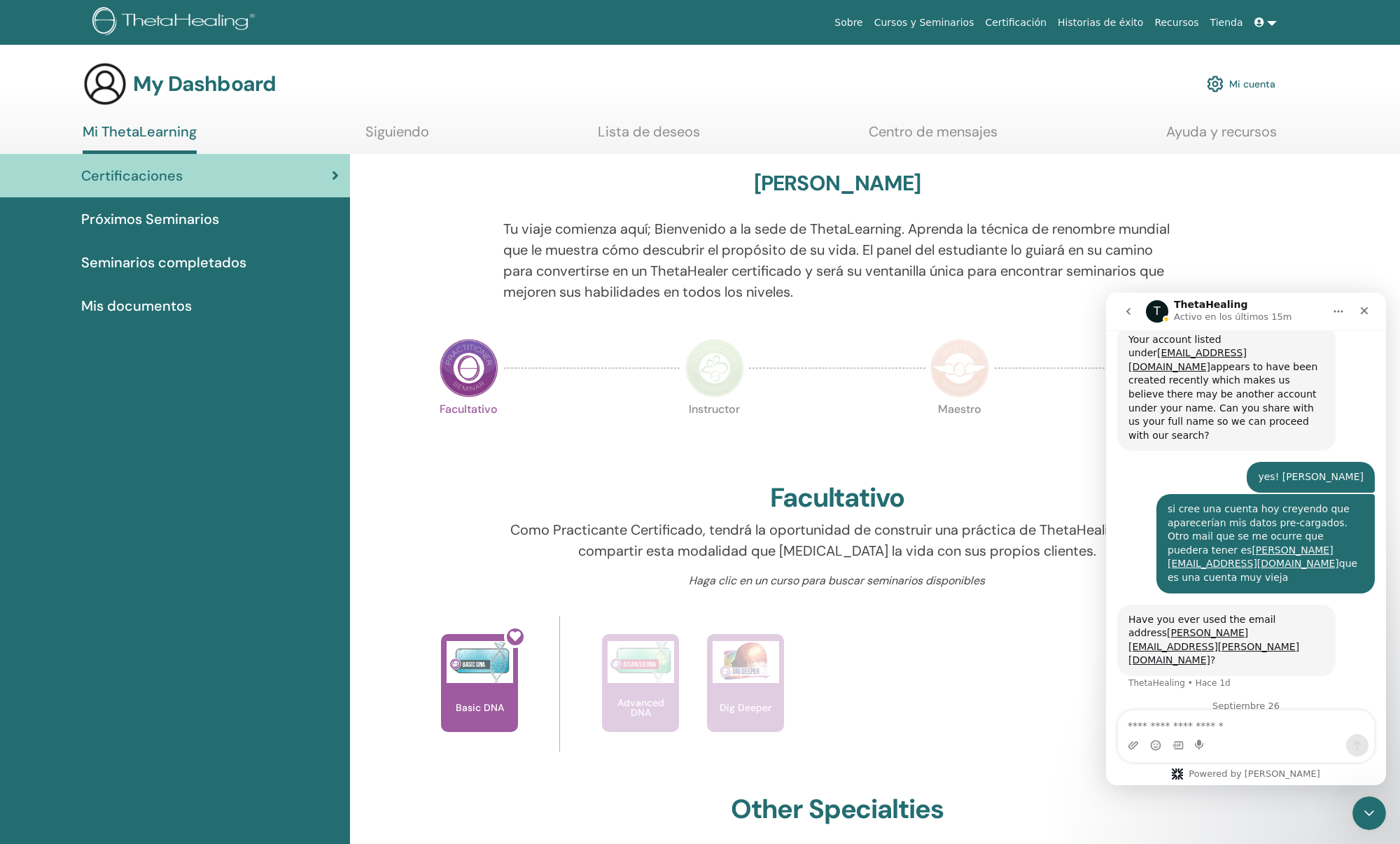
scroll to position [922, 0]
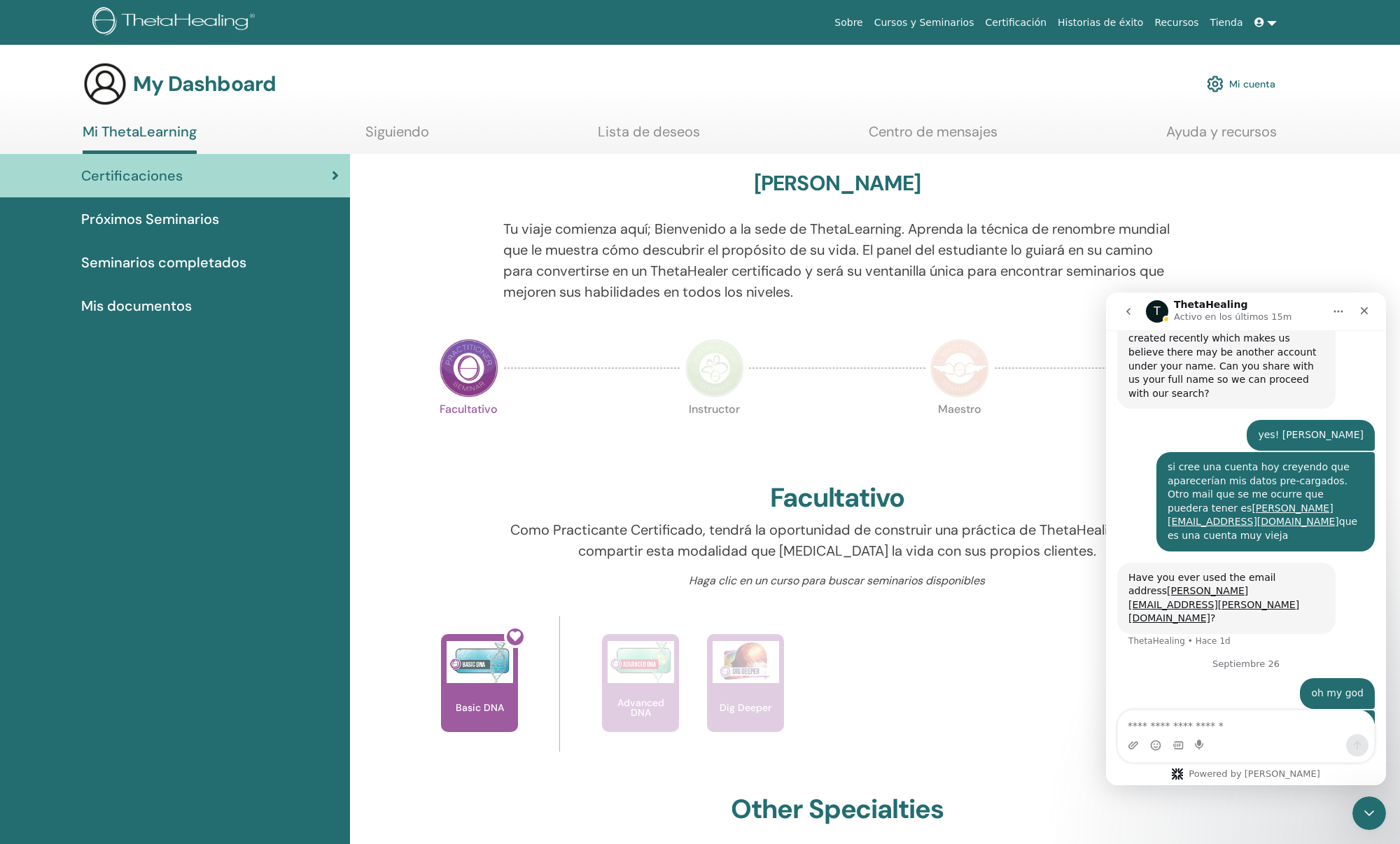
click at [1262, 22] on icon at bounding box center [1259, 22] width 10 height 10
click at [1368, 313] on icon "Cerrar" at bounding box center [1364, 310] width 11 height 11
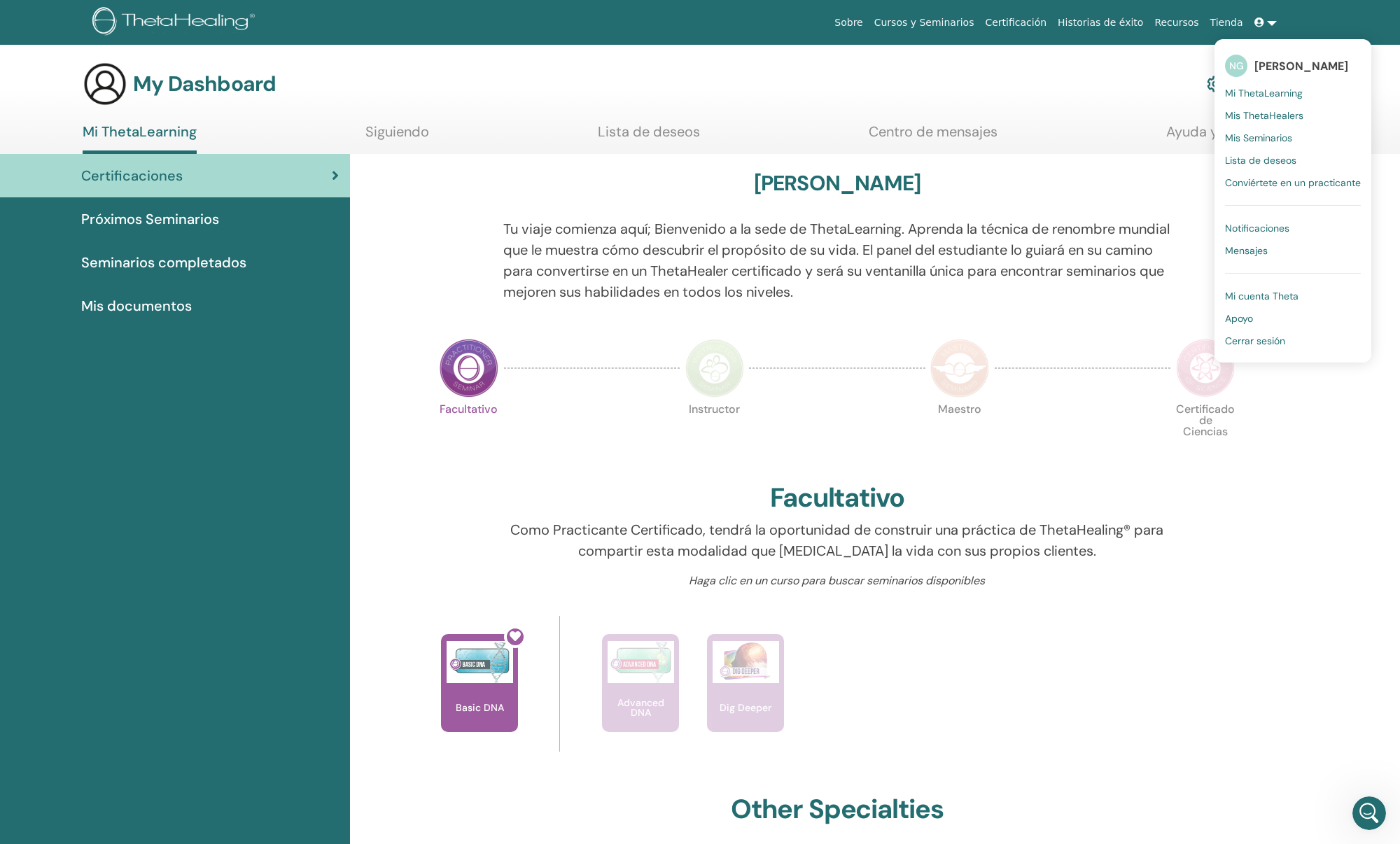
click at [1243, 343] on span "Cerrar sesión" at bounding box center [1255, 341] width 60 height 13
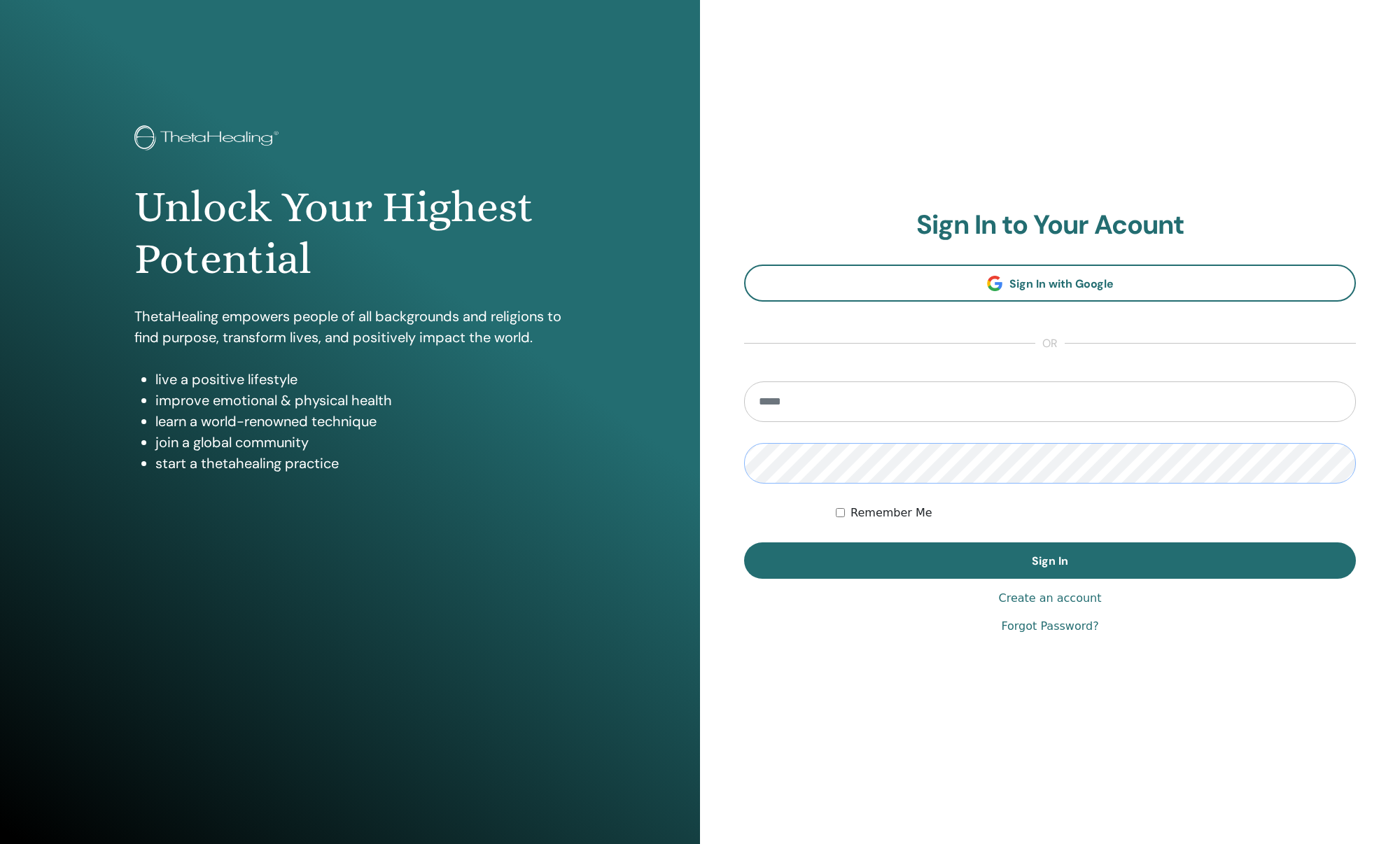
type input "**********"
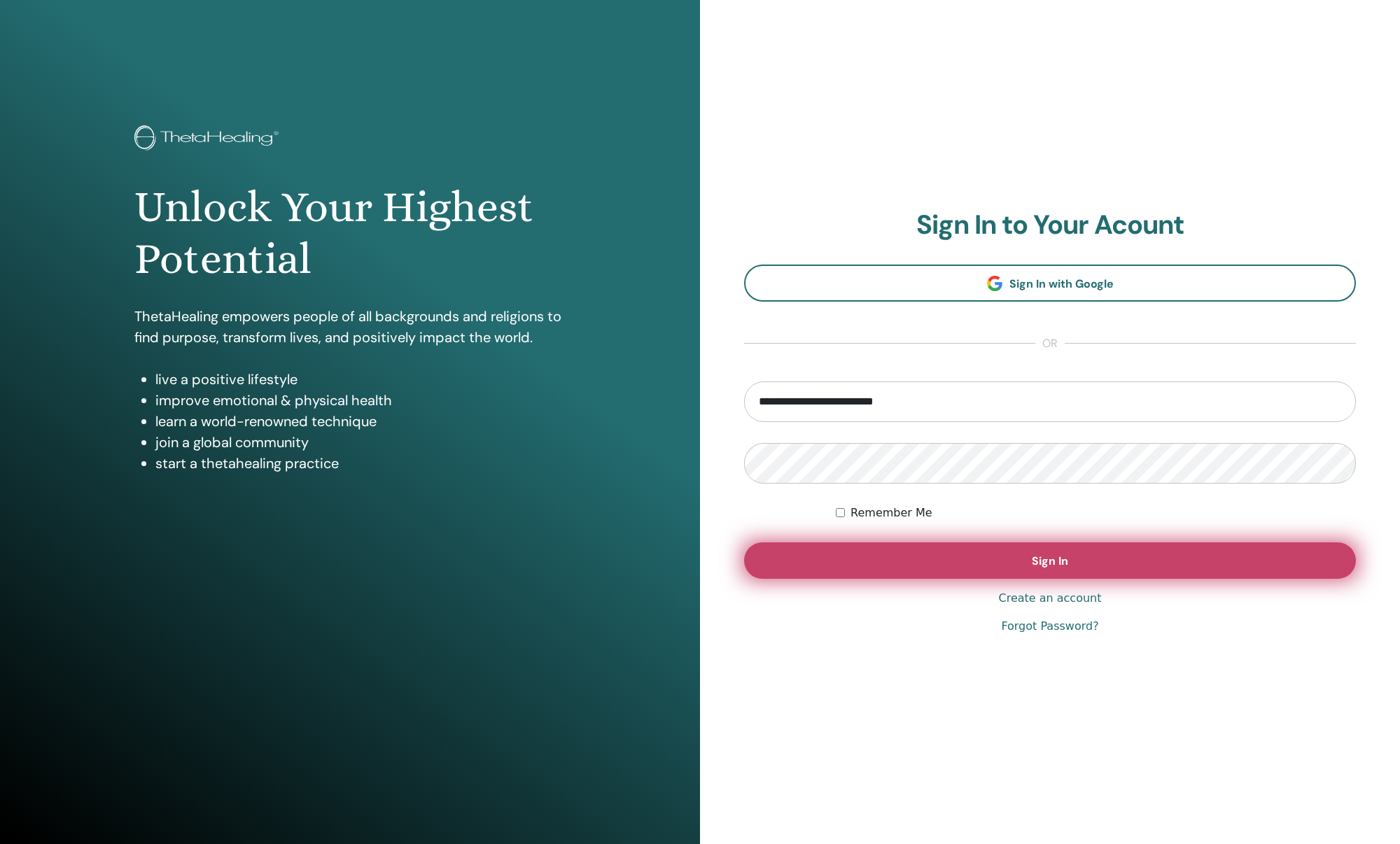
click at [967, 550] on button "Sign In" at bounding box center [1050, 561] width 612 height 37
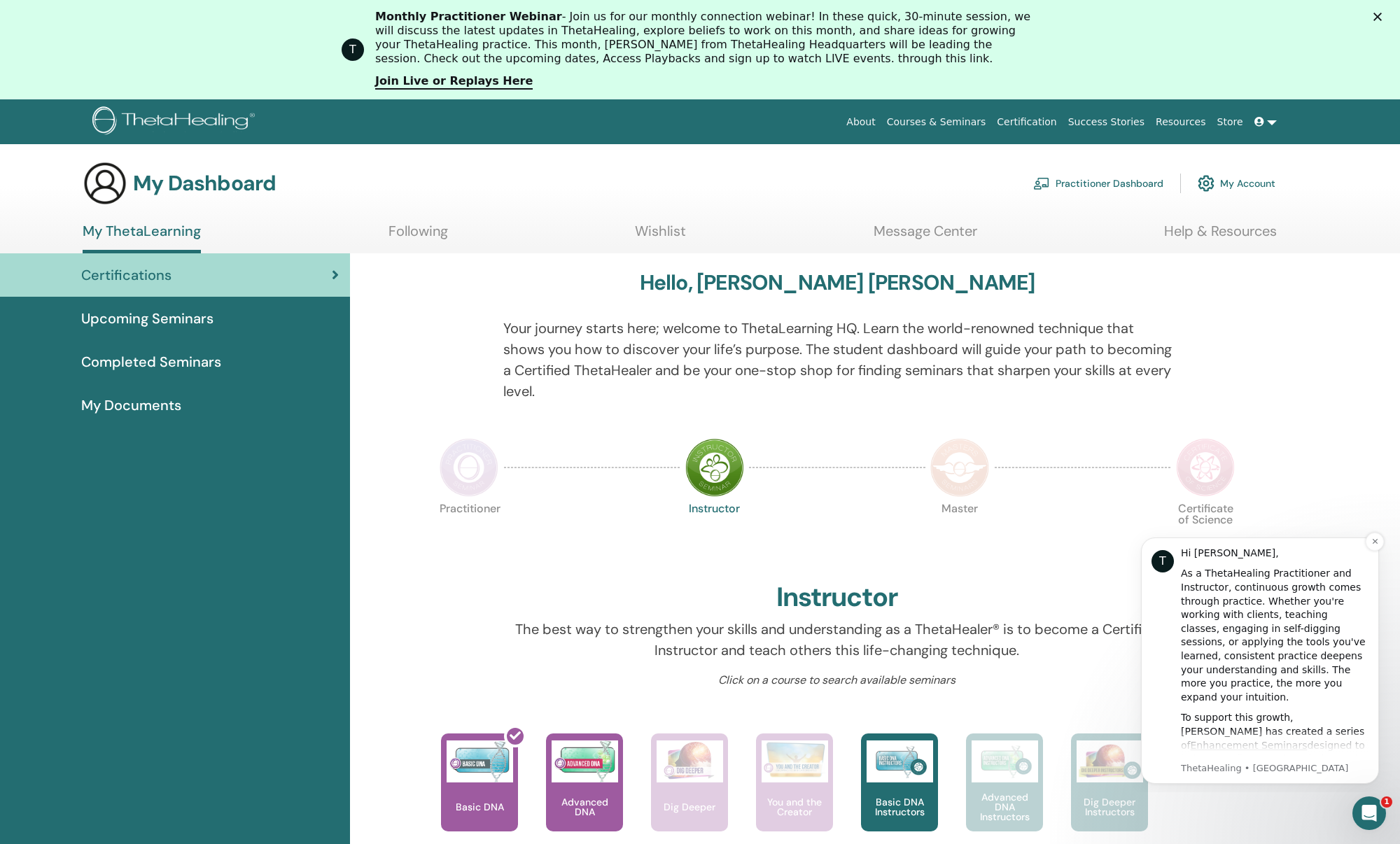
click at [1264, 618] on div "As a ThetaHealing Practitioner and Instructor, continuous growth comes through …" at bounding box center [1274, 635] width 188 height 137
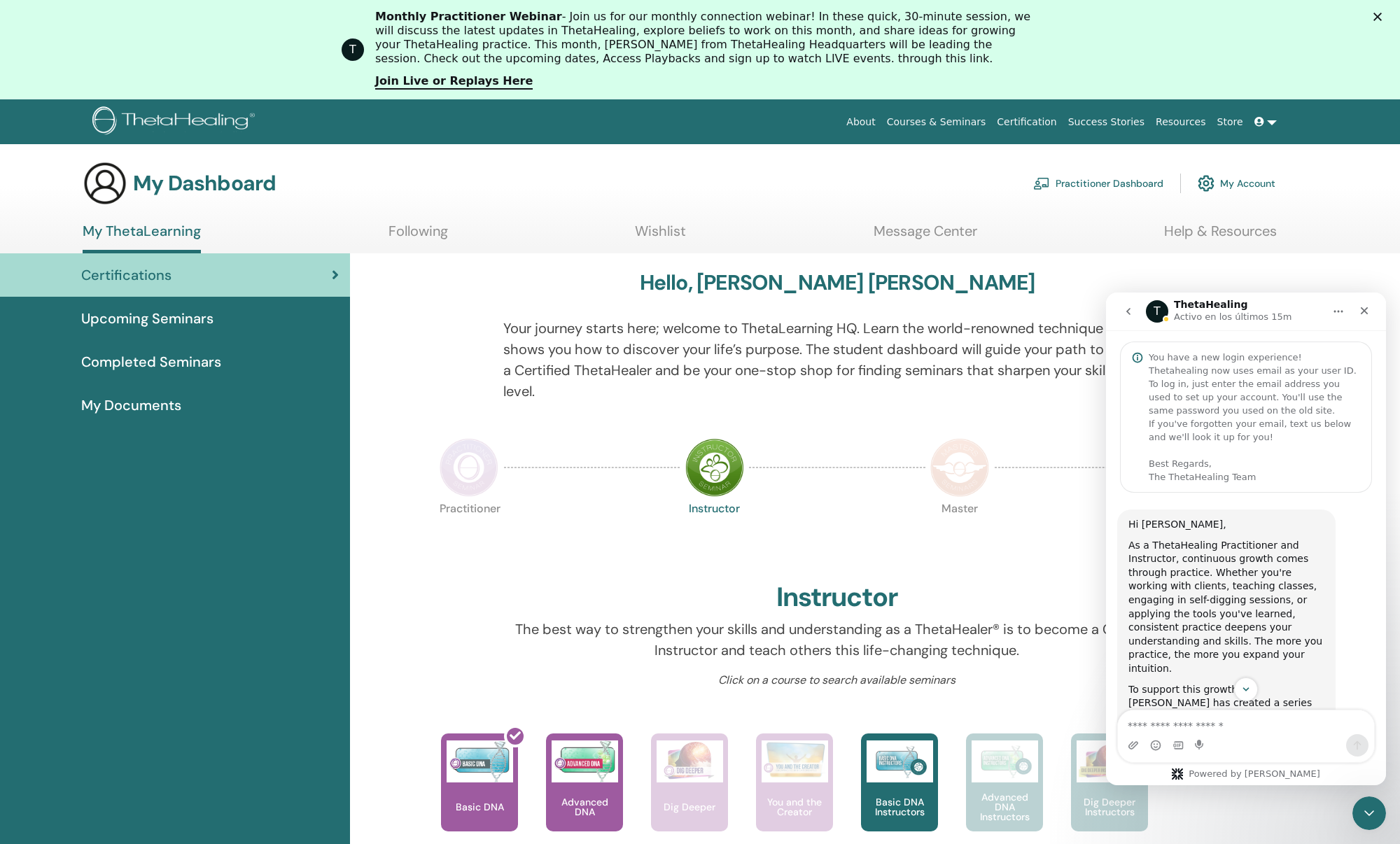
click at [1135, 310] on button "go back" at bounding box center [1129, 311] width 27 height 27
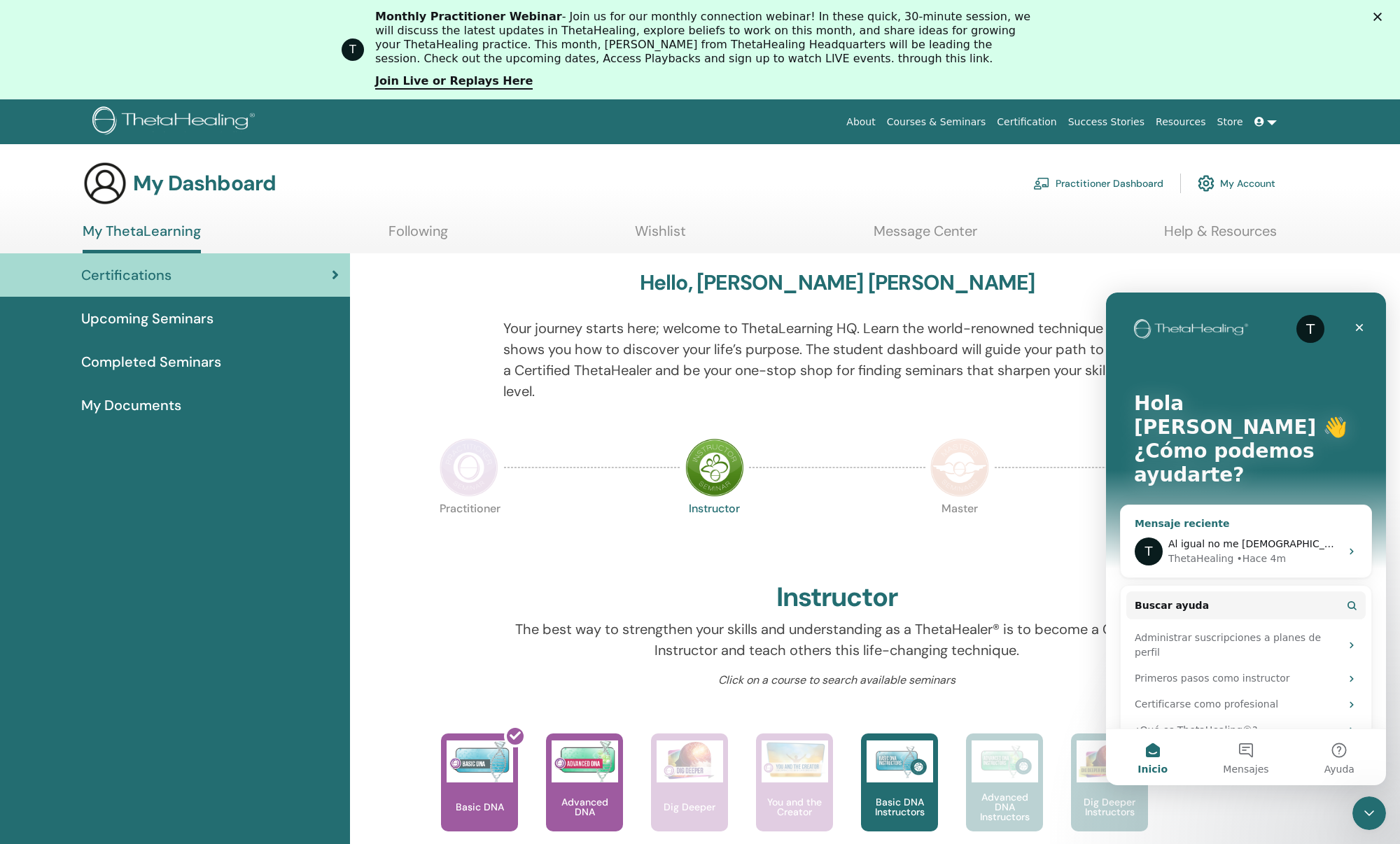
click at [1289, 538] on span "Al igual no me [DEMOGRAPHIC_DATA] certificado, sólo le llenamos un formato." at bounding box center [1361, 544] width 386 height 11
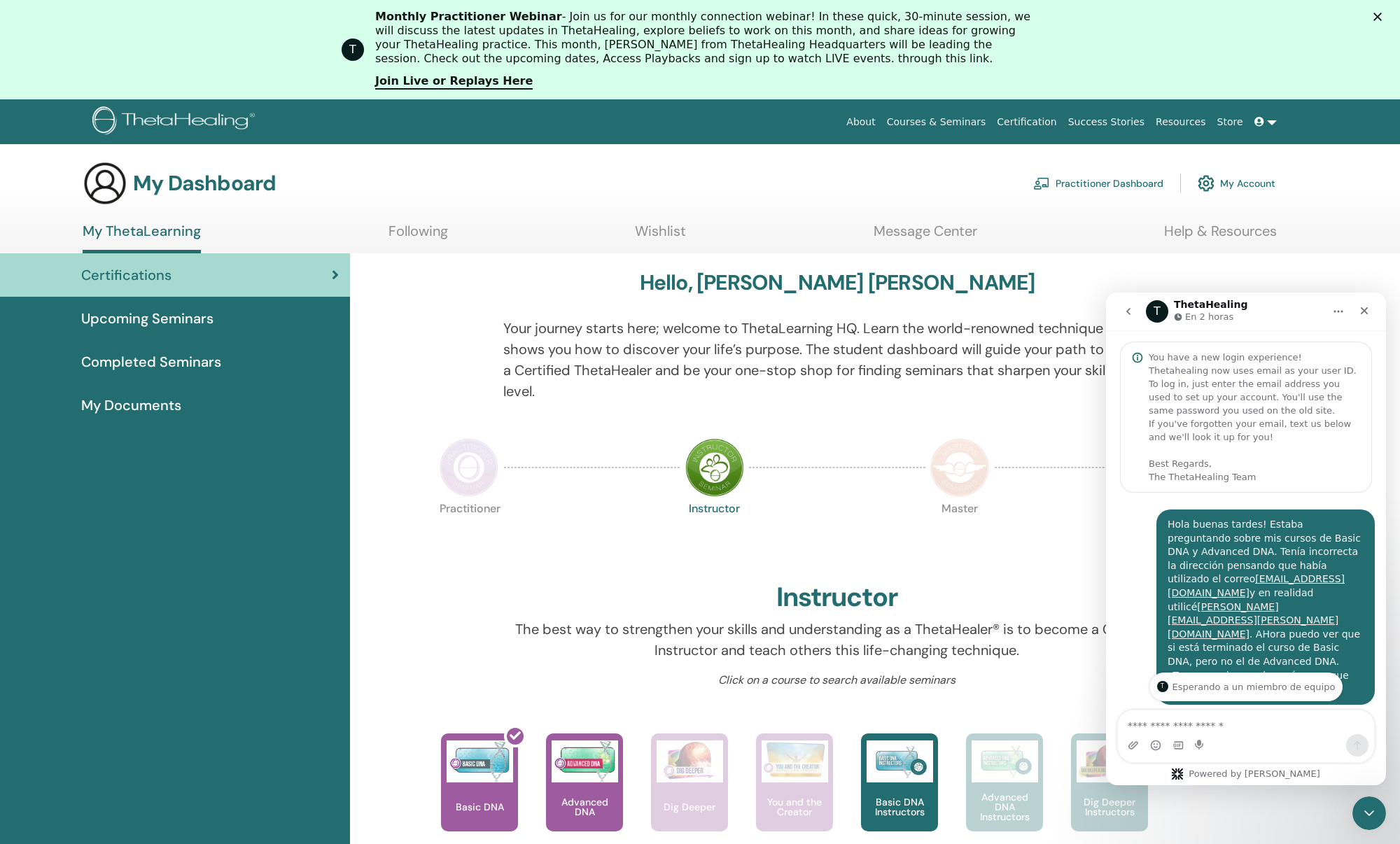
click at [1016, 450] on div at bounding box center [1083, 467] width 176 height 65
click at [844, 513] on div "Practitioner Instructor Master Certificate of Science" at bounding box center [837, 537] width 807 height 75
click at [179, 352] on span "Completed Seminars" at bounding box center [152, 361] width 140 height 21
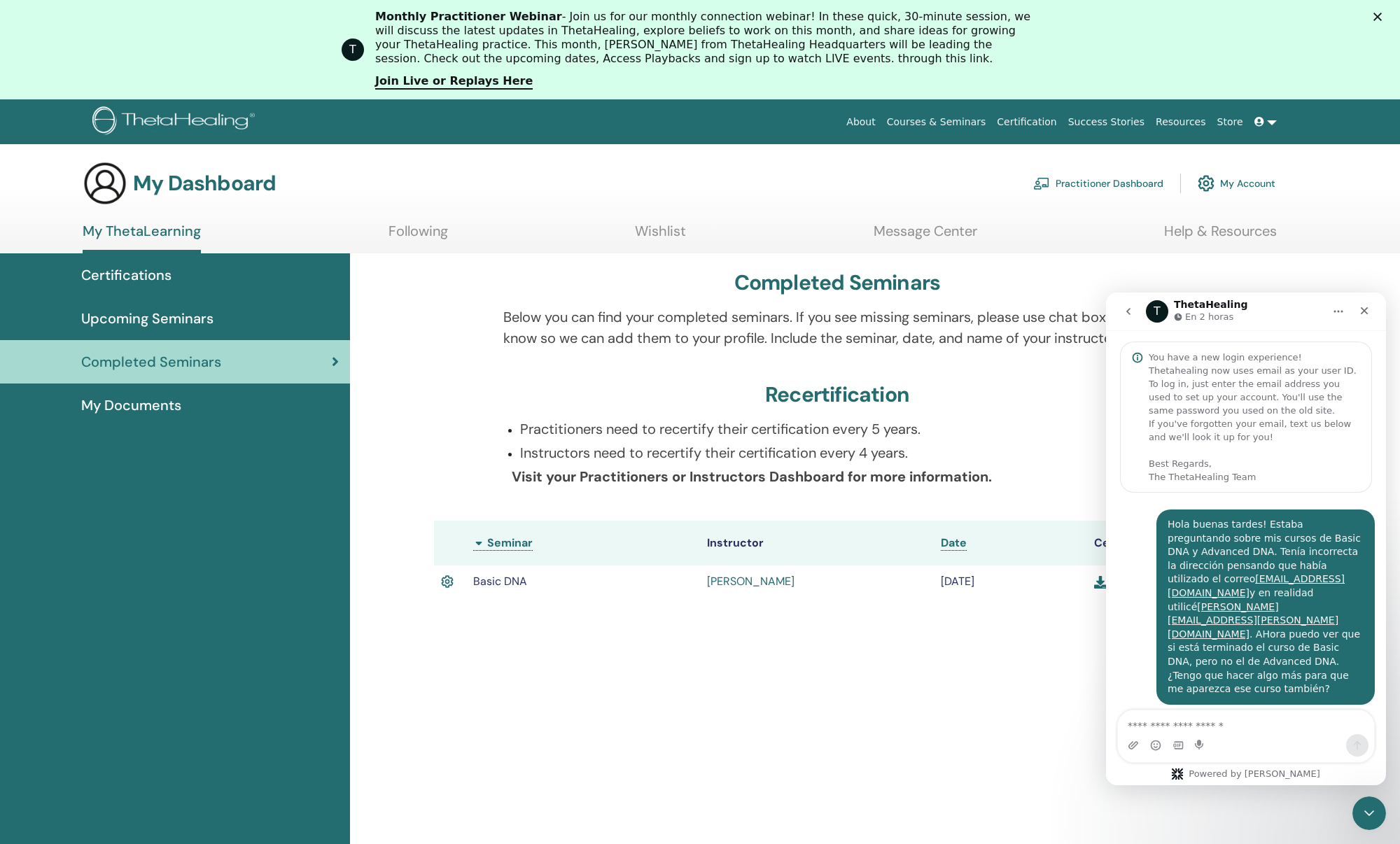
scroll to position [237, 0]
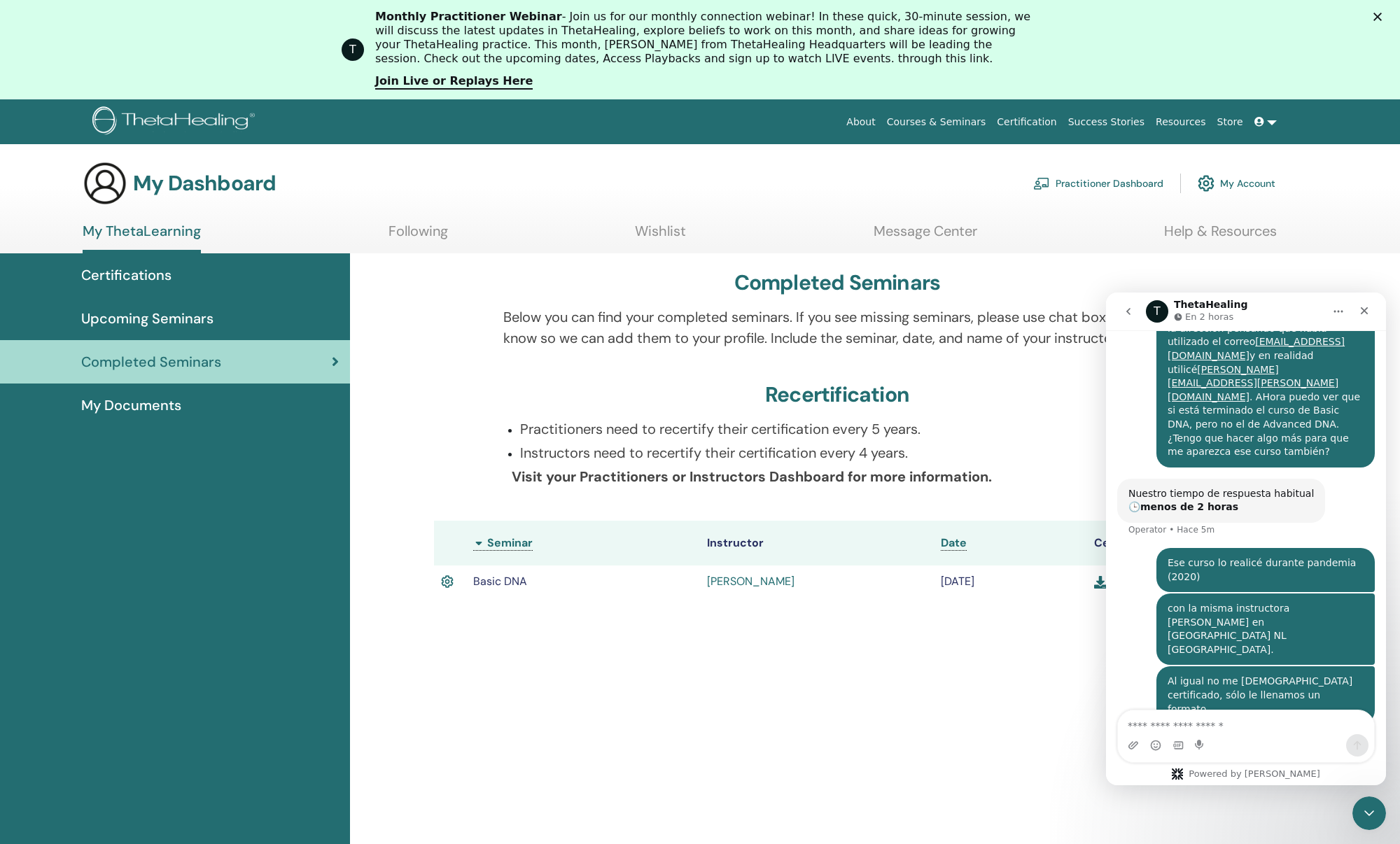
click at [823, 653] on div "Completed Seminars Below you can find your completed seminars. If you see missi…" at bounding box center [875, 657] width 1050 height 809
click at [1131, 311] on icon "go back" at bounding box center [1128, 311] width 11 height 11
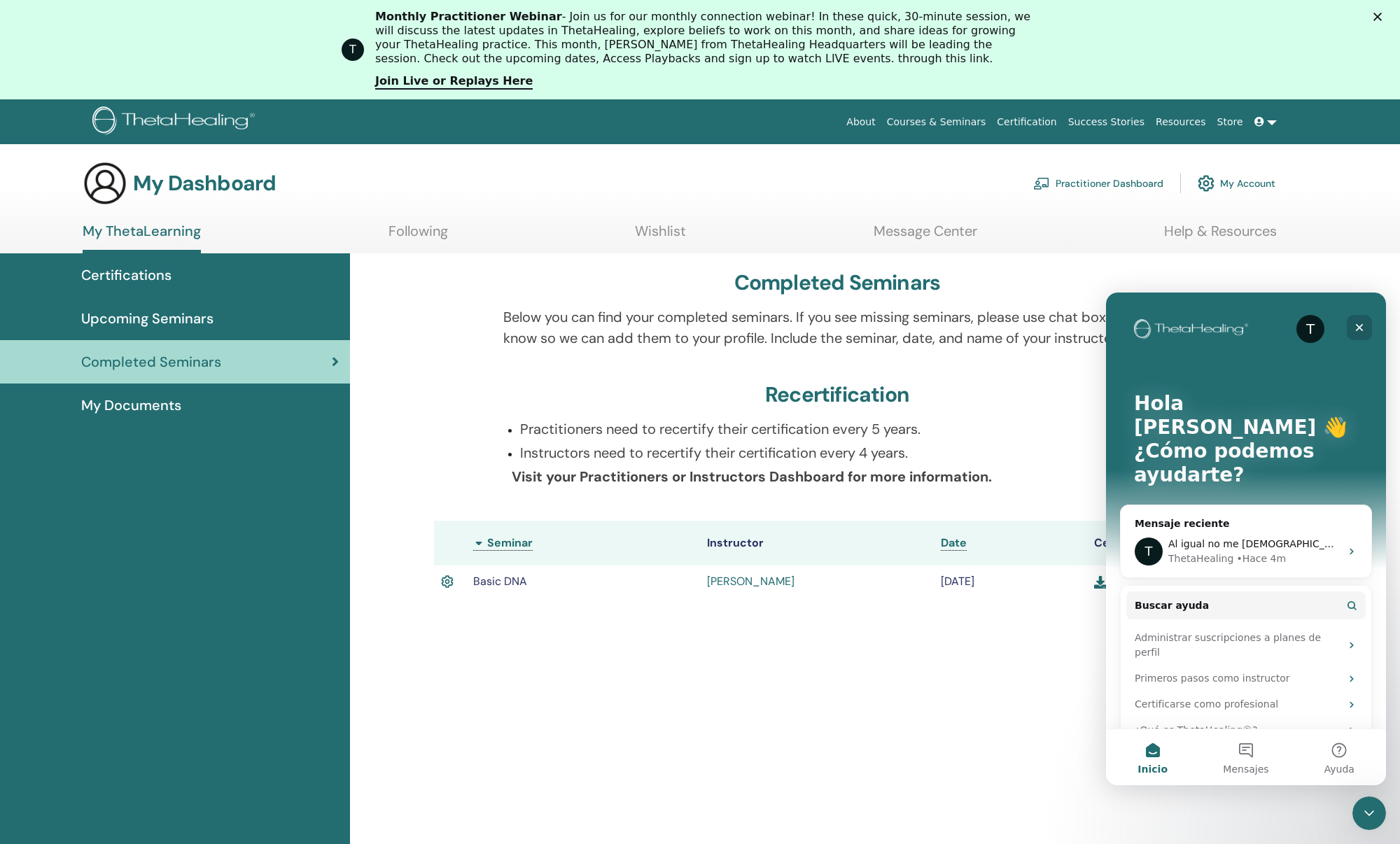
click at [1359, 326] on icon "Cerrar" at bounding box center [1360, 327] width 8 height 8
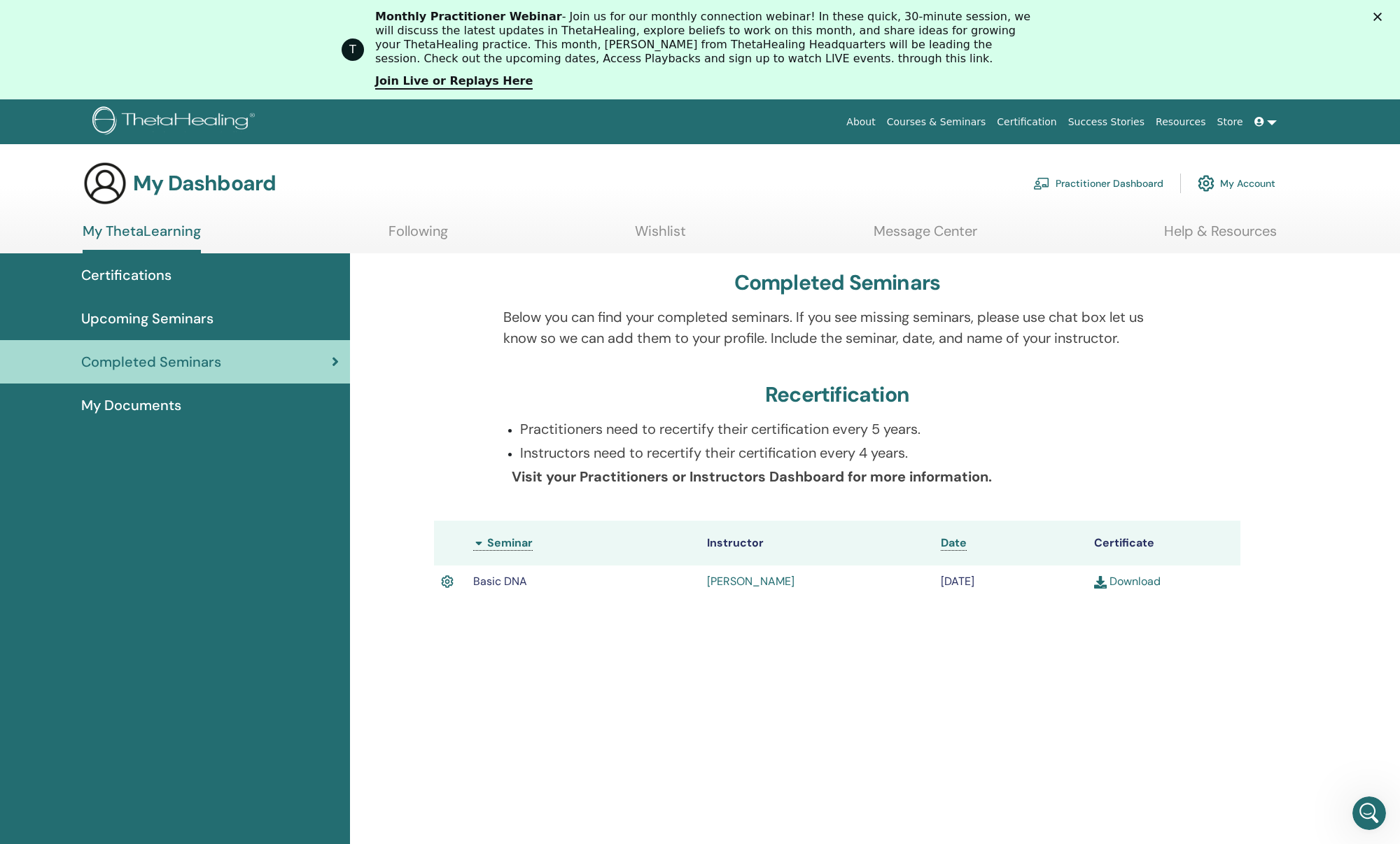
click at [494, 585] on span "Basic DNA" at bounding box center [500, 581] width 54 height 14
click at [740, 581] on link "[PERSON_NAME]" at bounding box center [751, 581] width 88 height 14
click at [1369, 814] on icon "Abrir Intercom Messenger" at bounding box center [1368, 812] width 23 height 23
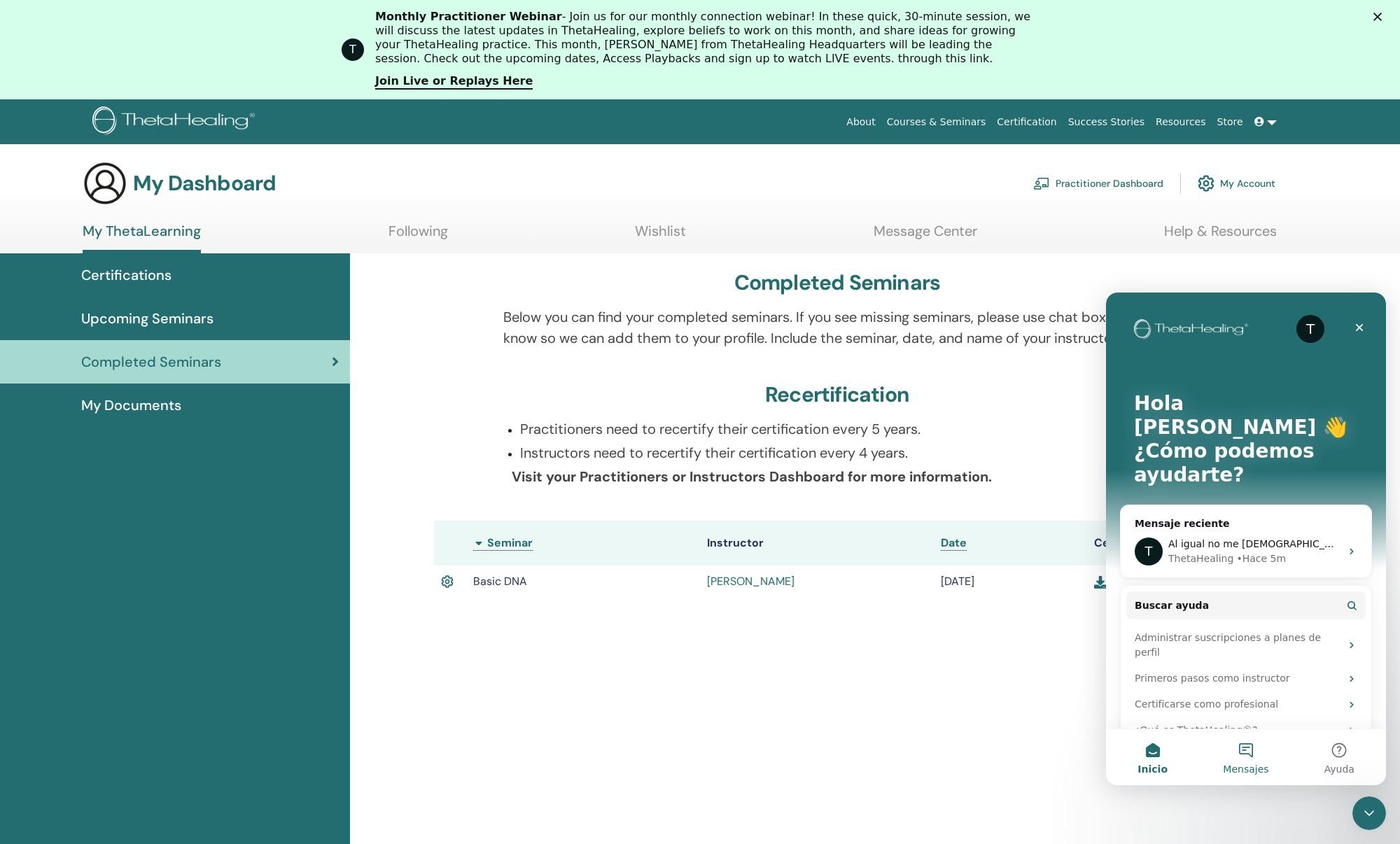
click at [1247, 746] on button "Mensajes" at bounding box center [1246, 757] width 93 height 56
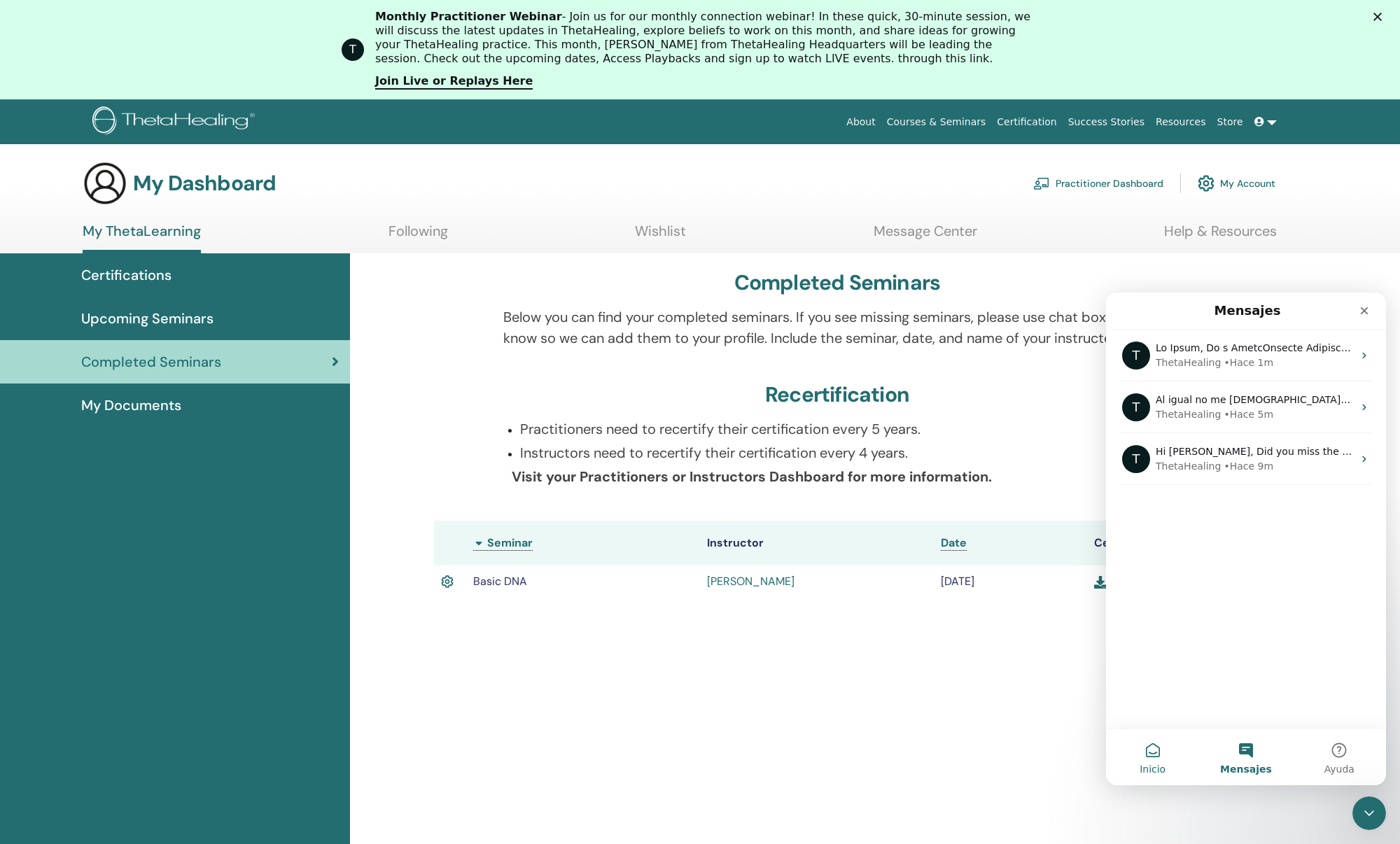
click at [1141, 759] on button "Inicio" at bounding box center [1153, 757] width 93 height 56
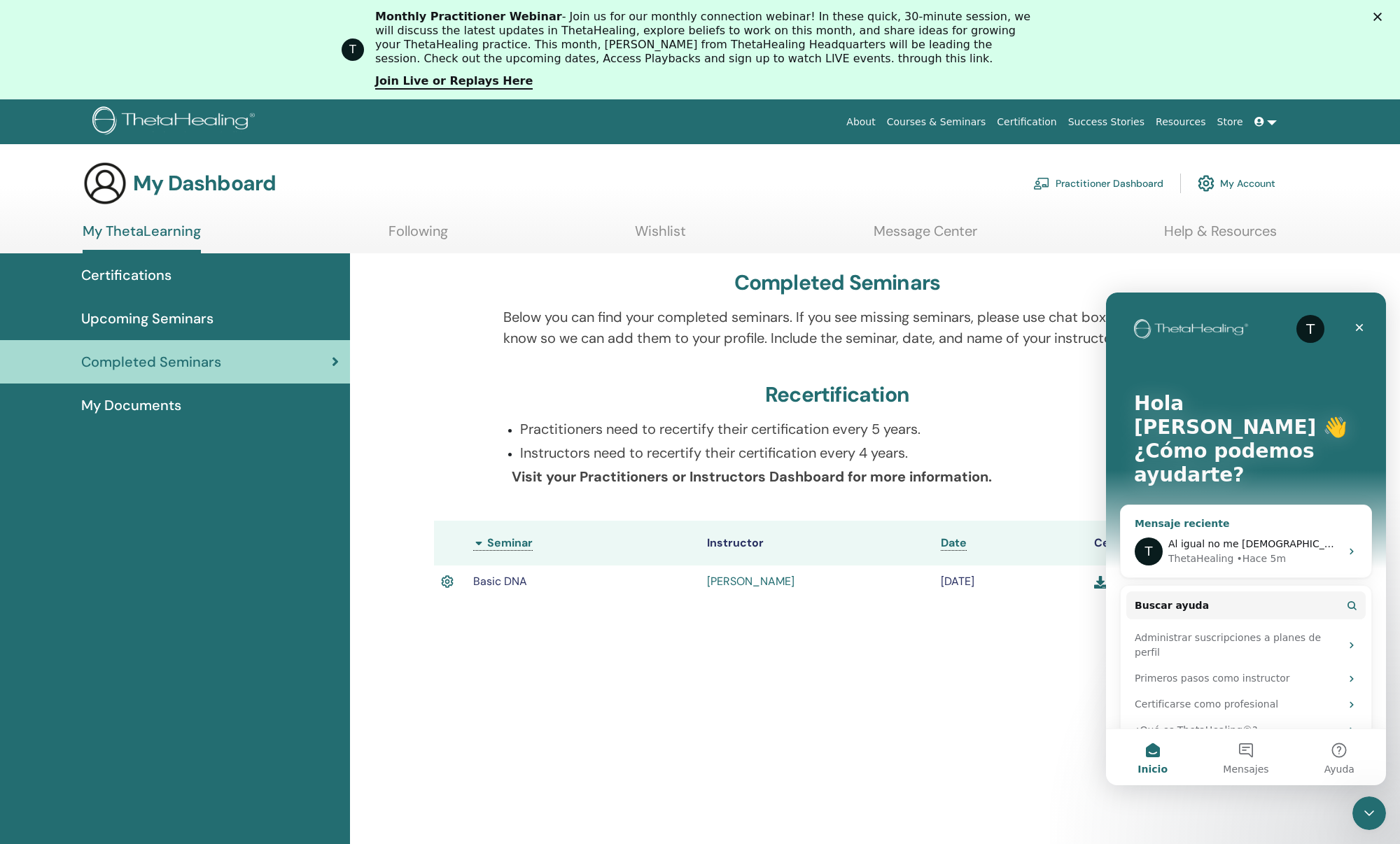
click at [1261, 526] on div "T Al igual no me [DEMOGRAPHIC_DATA] certificado, sólo le llenamos un formato. T…" at bounding box center [1246, 552] width 250 height 52
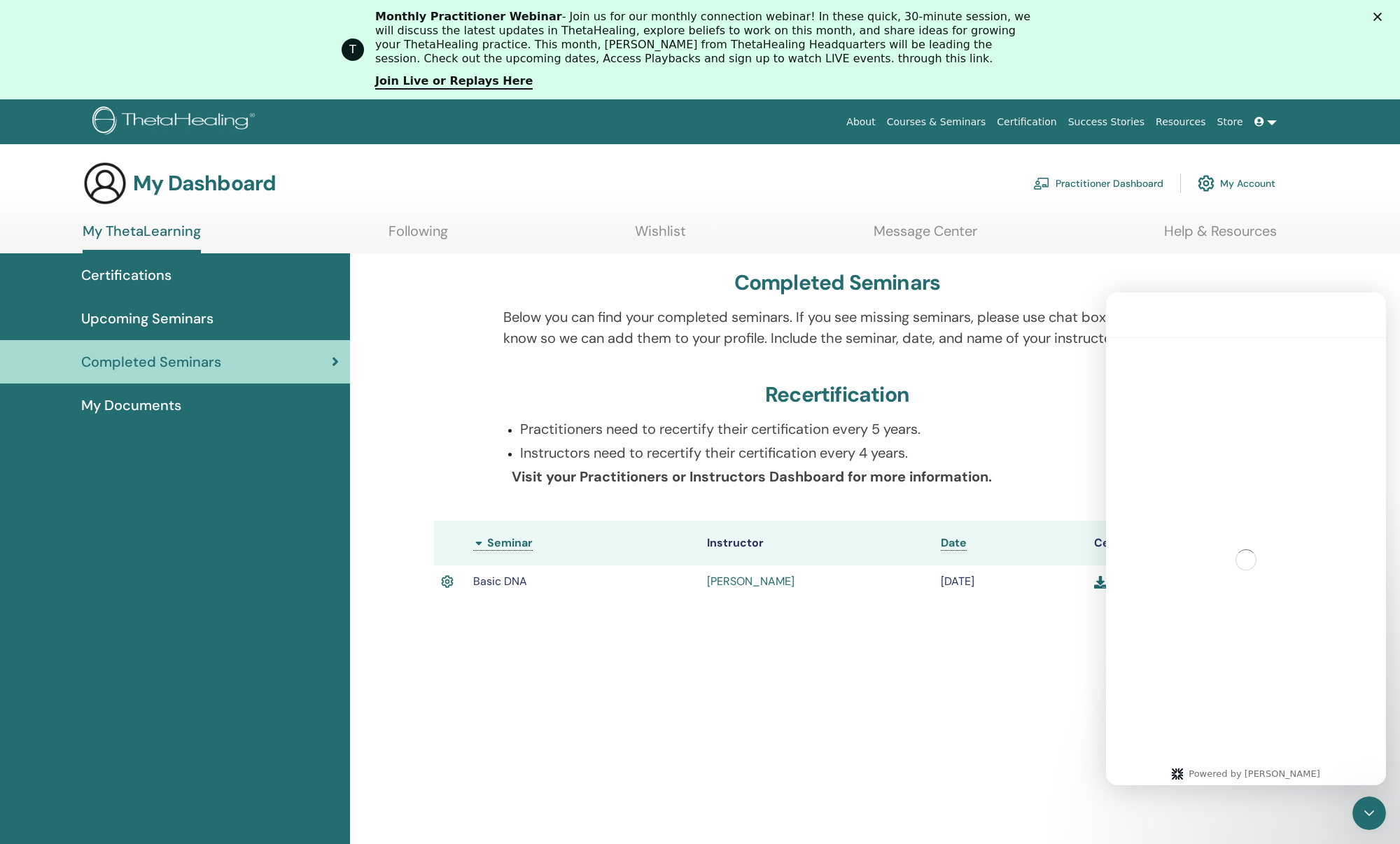
scroll to position [237, 0]
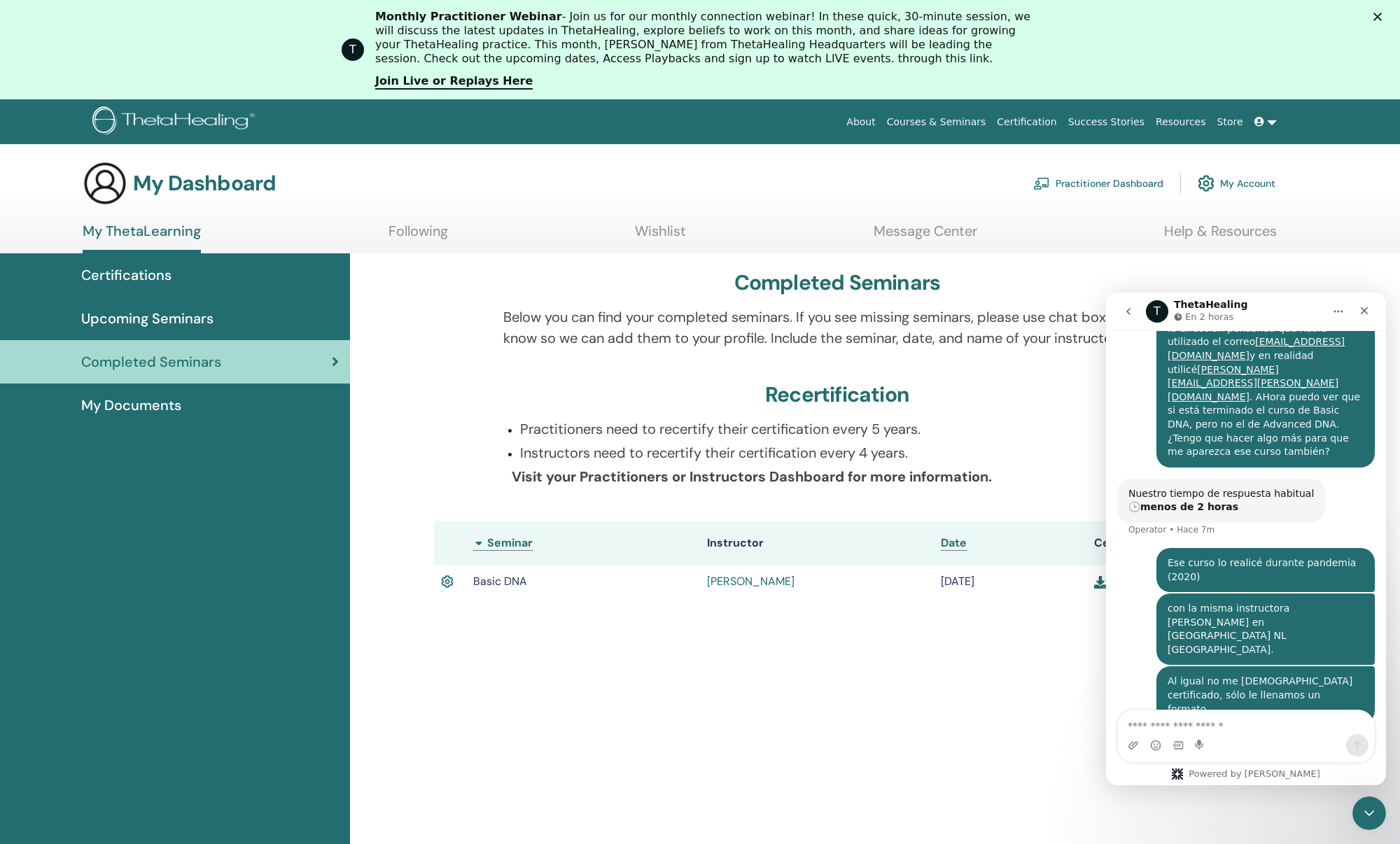
click at [1263, 556] on div "Ese curso lo realicé durante pandemia (2020)" at bounding box center [1265, 570] width 196 height 27
click at [1213, 556] on div "Ese curso lo realicé durante pandemia (2020)" at bounding box center [1265, 570] width 196 height 27
click at [1180, 722] on textarea "Escribe un mensaje..." at bounding box center [1247, 722] width 257 height 24
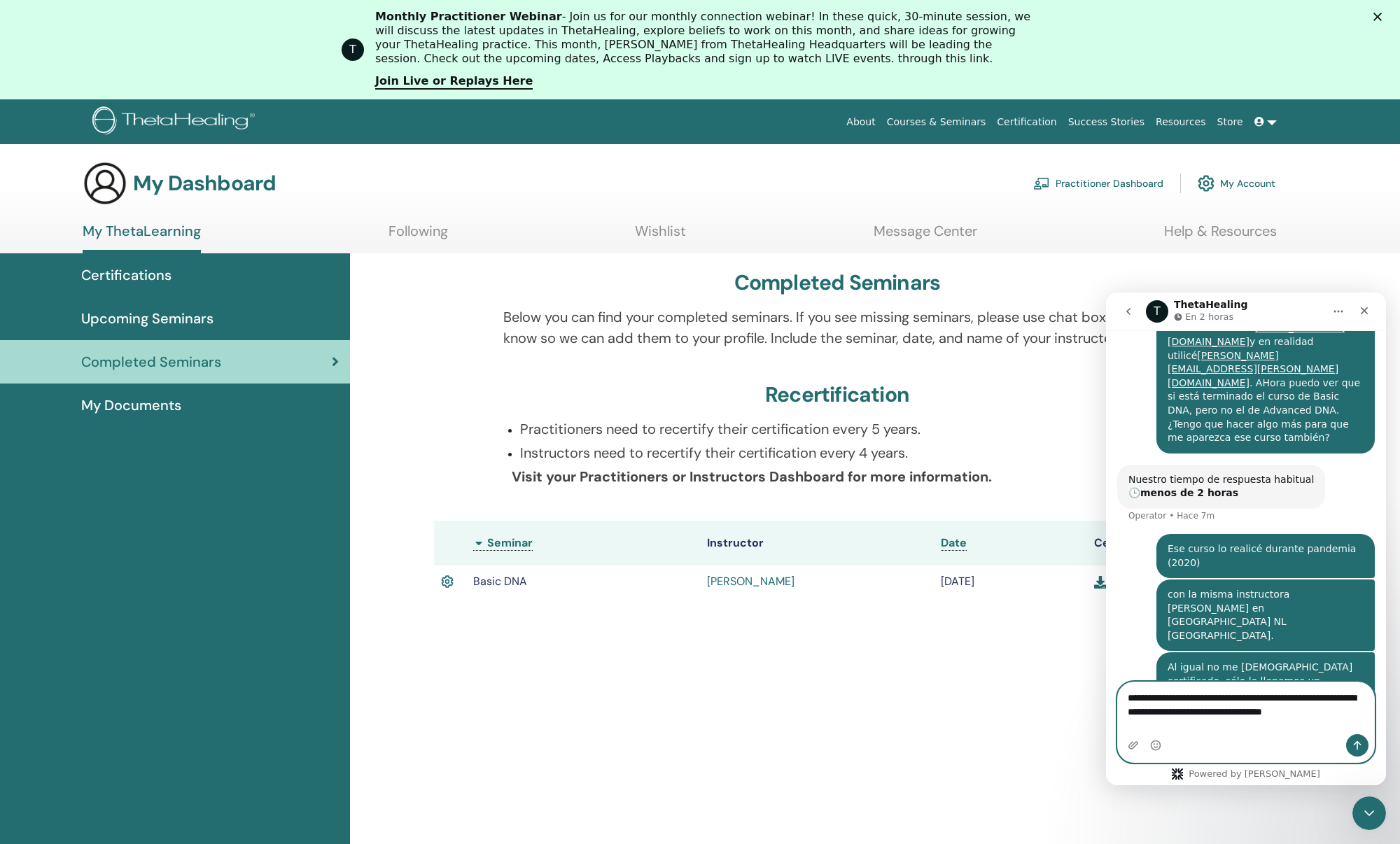
scroll to position [265, 0]
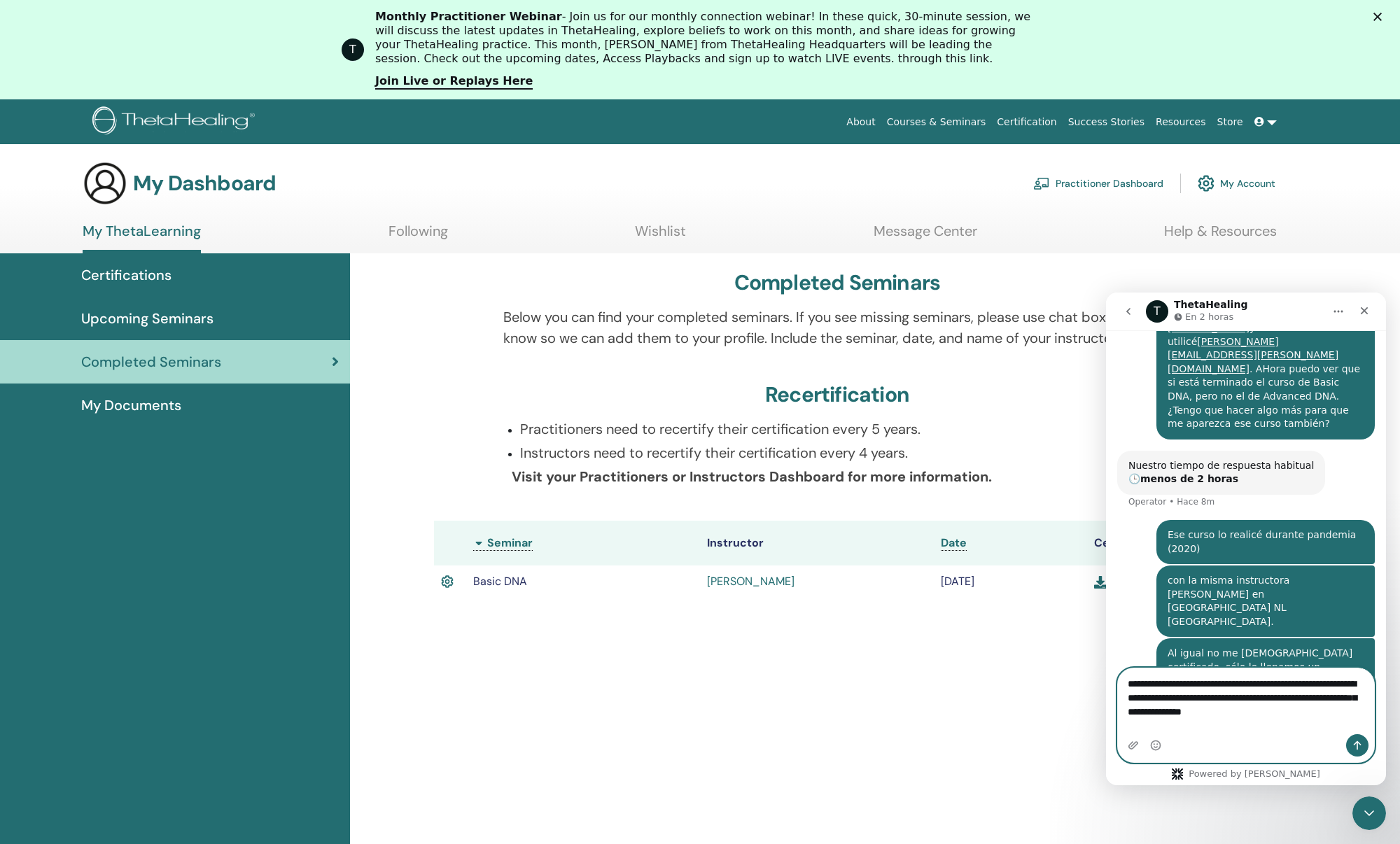
type textarea "**********"
